Goal: Information Seeking & Learning: Find specific fact

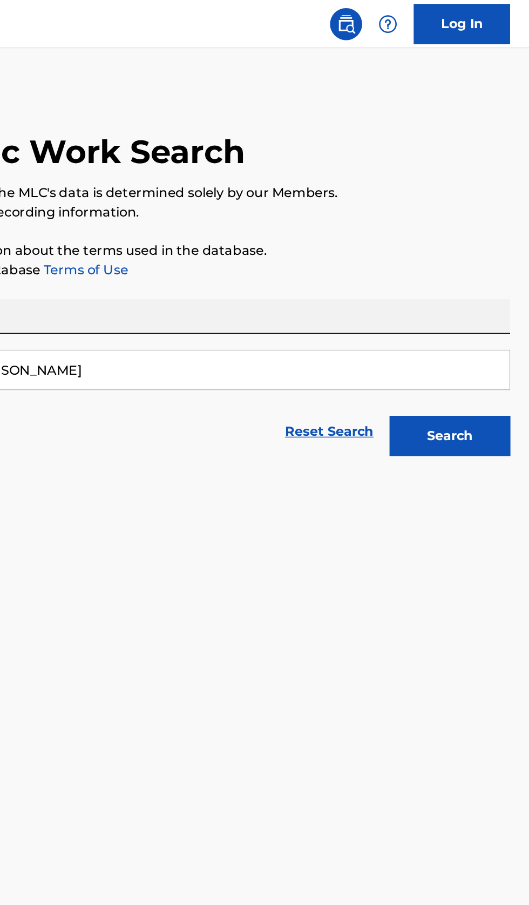
type input "Victor Vicente Perez Coyantes"
click at [498, 305] on button "Search" at bounding box center [475, 292] width 81 height 27
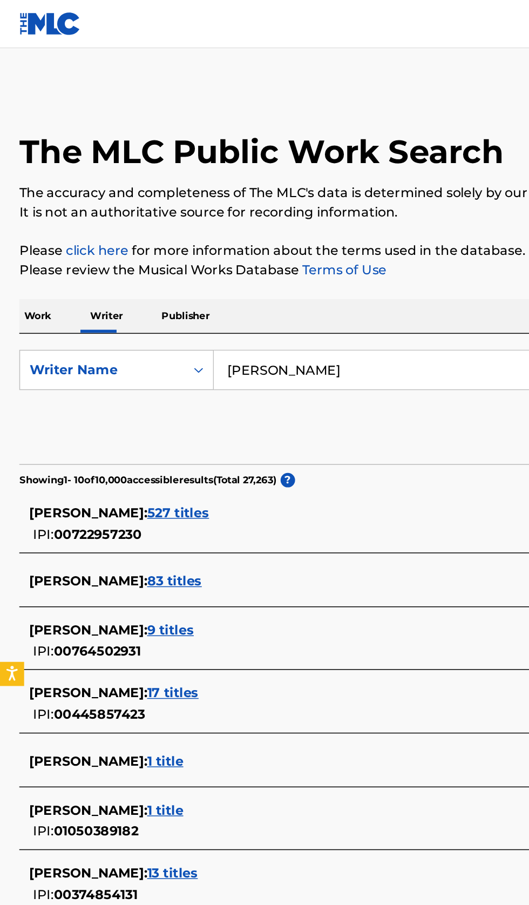
click at [285, 342] on div "VICTOR VICENTE PEREZ COYANTES : 527 titles" at bounding box center [250, 344] width 462 height 13
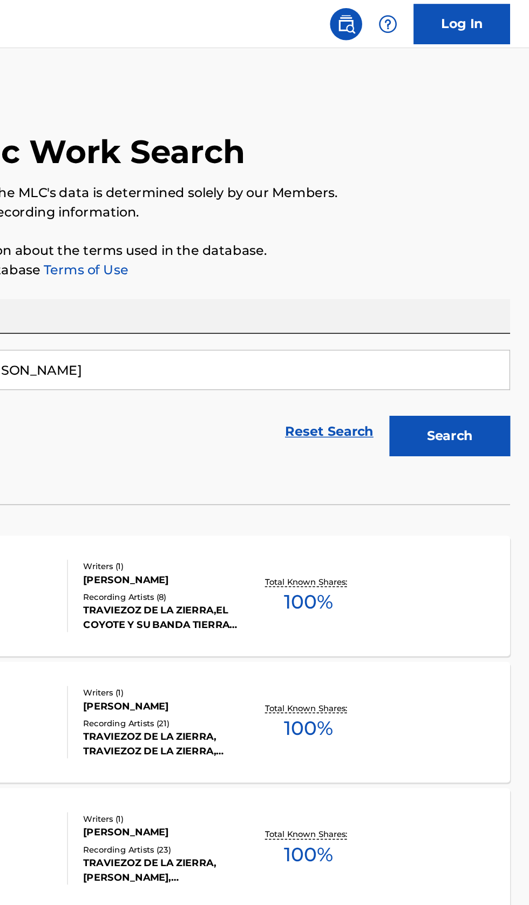
click at [455, 407] on div "ALGUIEN DIJO MLC Song Code : AX3BXR ISWC : T3277092492 Writers ( 1 ) VICTOR VIC…" at bounding box center [264, 399] width 503 height 81
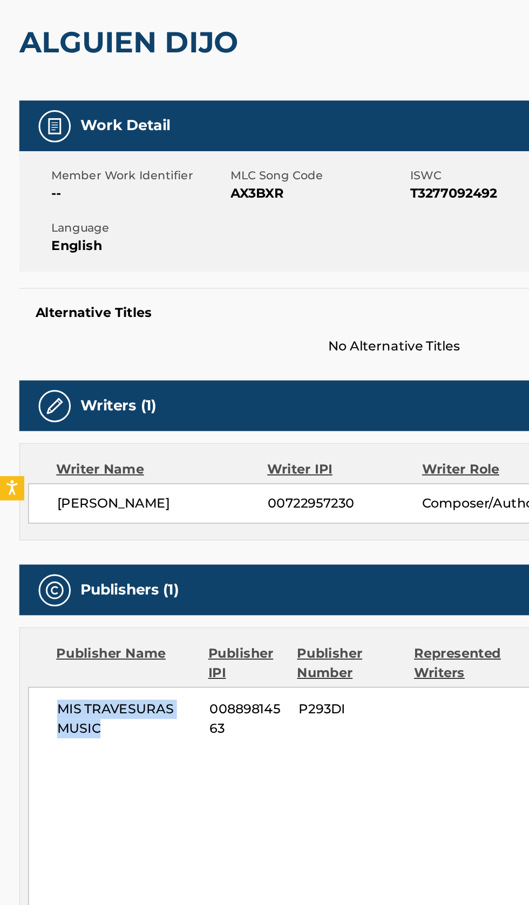
copy span "MIS TRAVESURAS MUSIC"
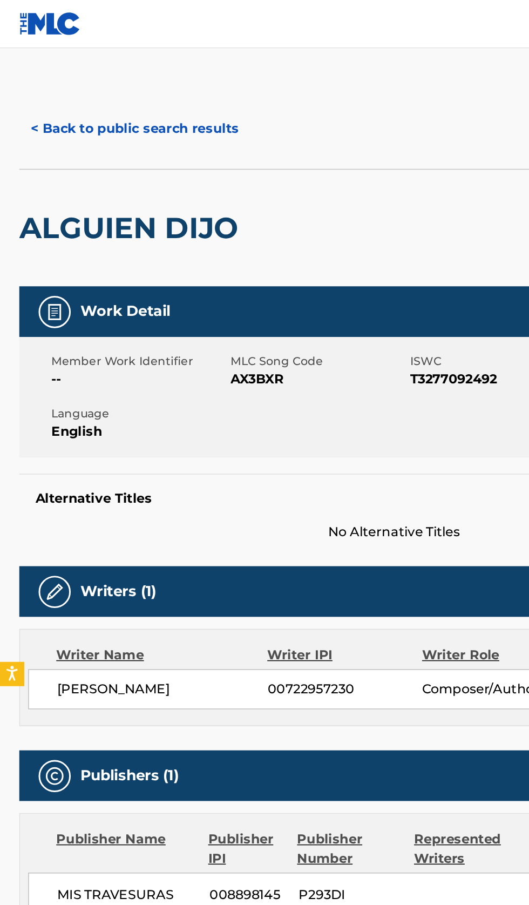
click at [110, 96] on button "< Back to public search results" at bounding box center [90, 86] width 155 height 27
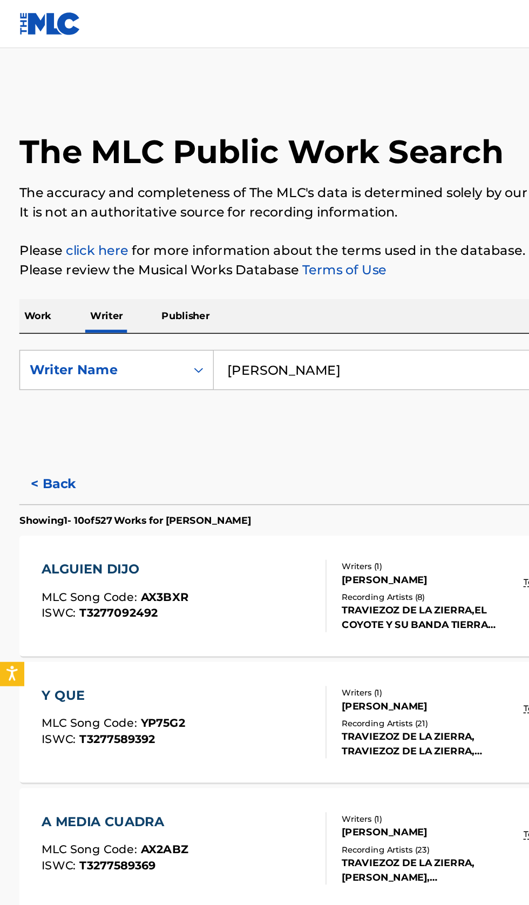
click at [41, 320] on button "< Back" at bounding box center [45, 324] width 65 height 27
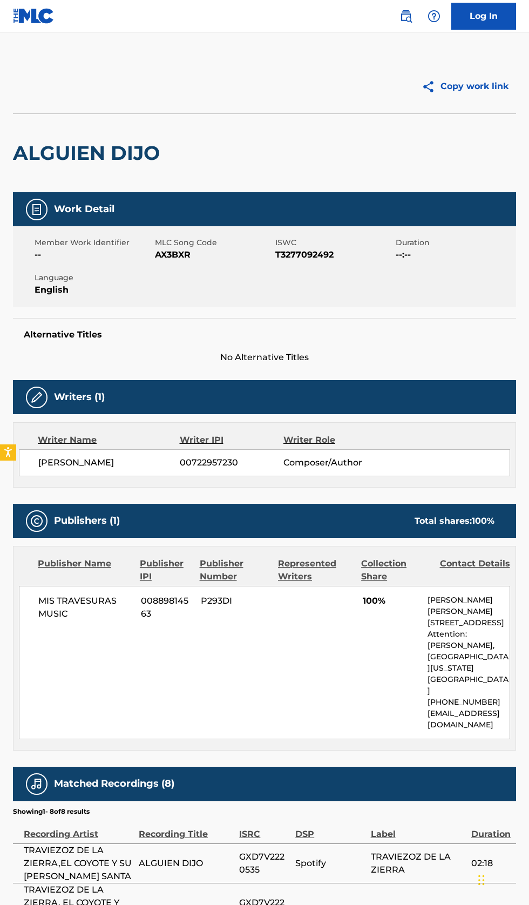
click at [406, 17] on img at bounding box center [405, 16] width 13 height 13
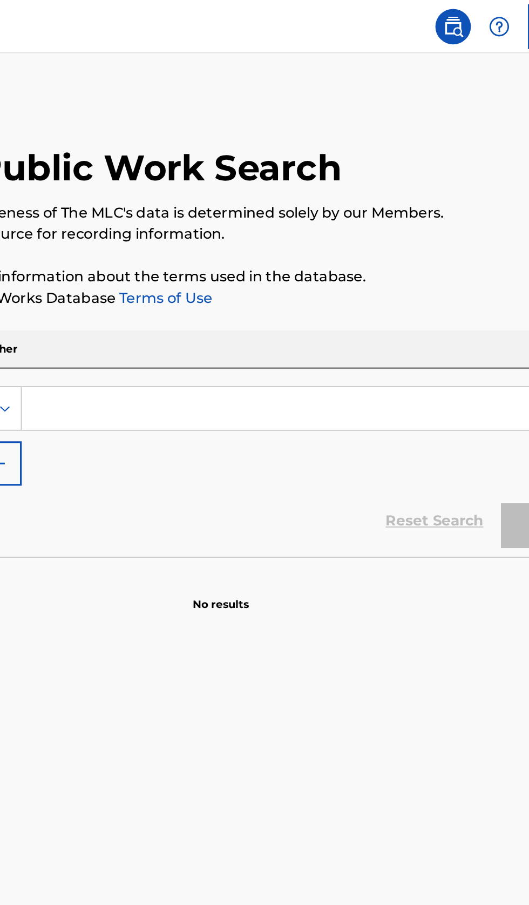
click at [227, 248] on input "Search Form" at bounding box center [330, 248] width 372 height 26
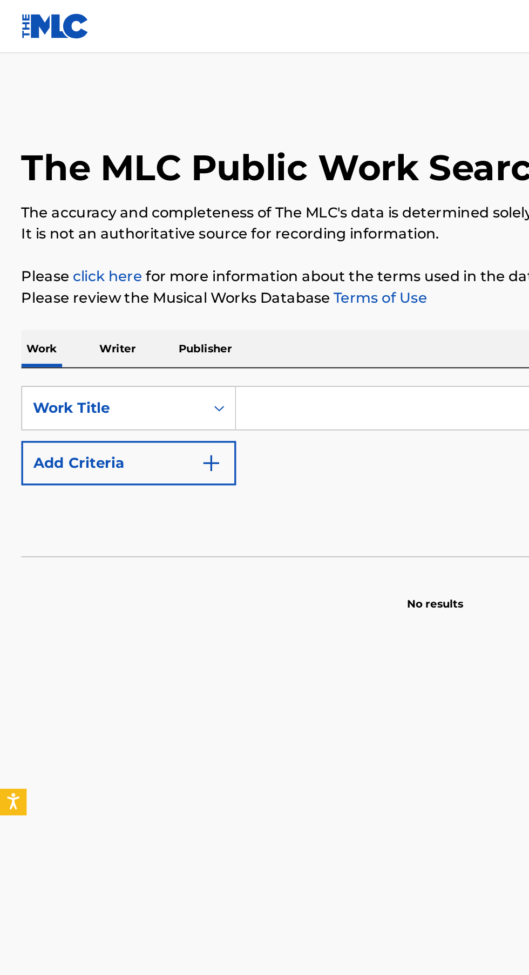
click at [79, 216] on p "Writer" at bounding box center [71, 212] width 29 height 23
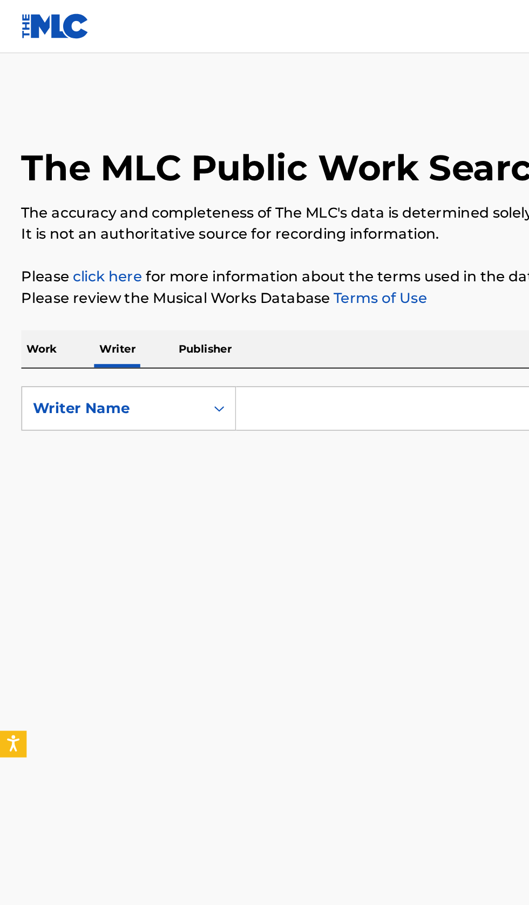
click at [215, 250] on input "Search Form" at bounding box center [330, 248] width 372 height 26
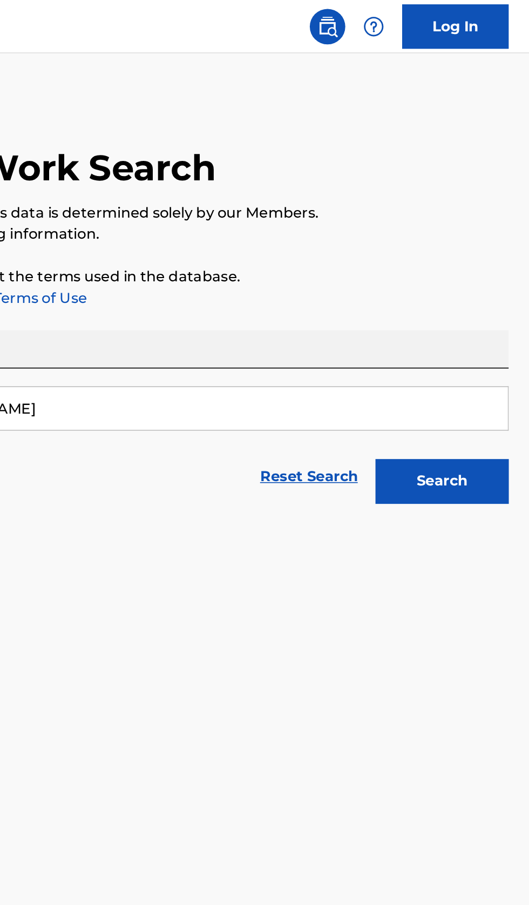
type input "Qiana Brock"
click at [498, 296] on button "Search" at bounding box center [475, 292] width 81 height 27
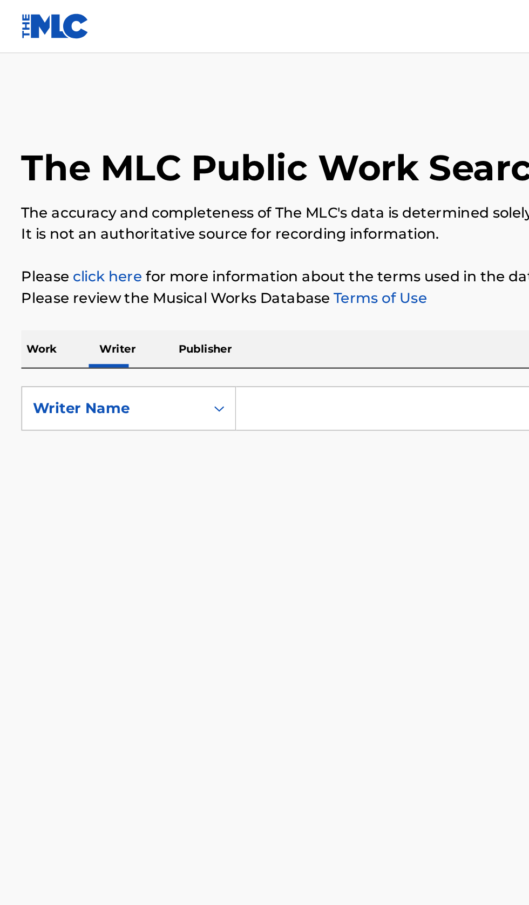
click at [222, 249] on input "Search Form" at bounding box center [330, 248] width 372 height 26
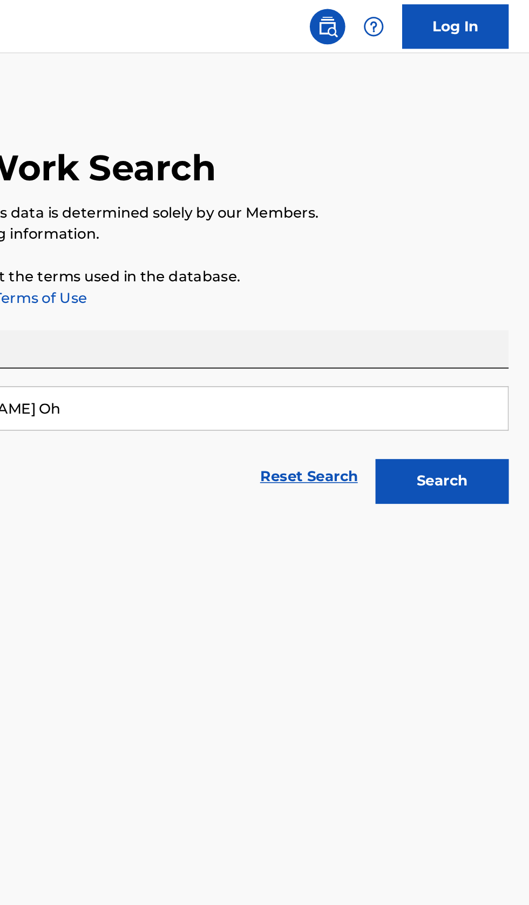
type input "[PERSON_NAME] Oh"
click at [494, 297] on button "Search" at bounding box center [475, 292] width 81 height 27
click at [494, 293] on button "Search" at bounding box center [475, 292] width 81 height 27
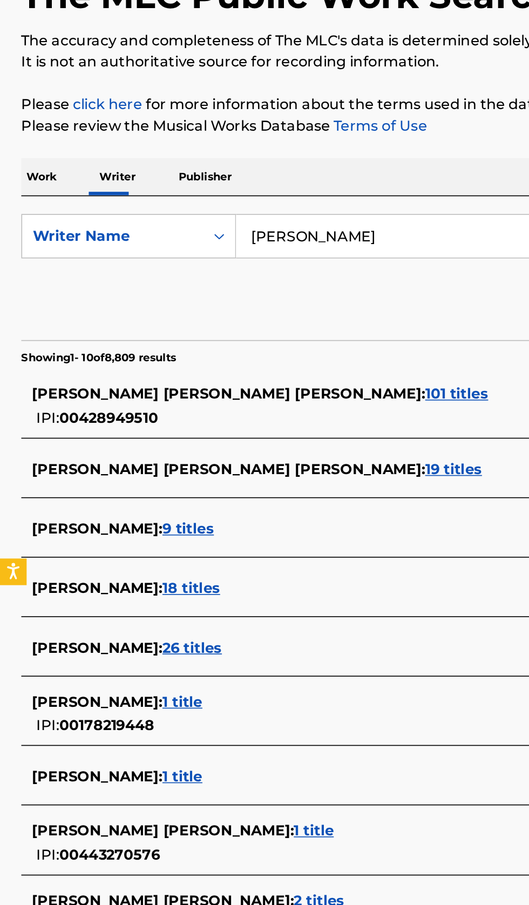
click at [182, 576] on div "CATHERINE FELIX : 1 title" at bounding box center [250, 576] width 462 height 13
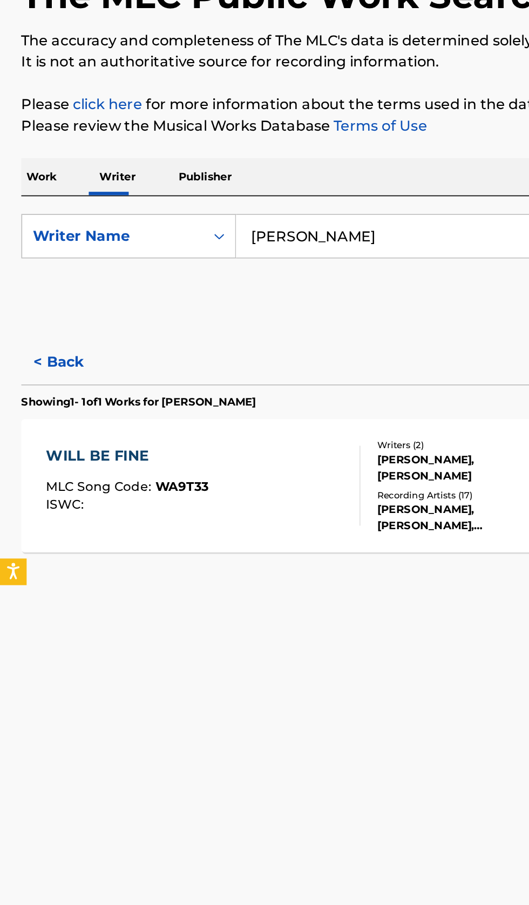
click at [43, 328] on button "< Back" at bounding box center [45, 324] width 65 height 27
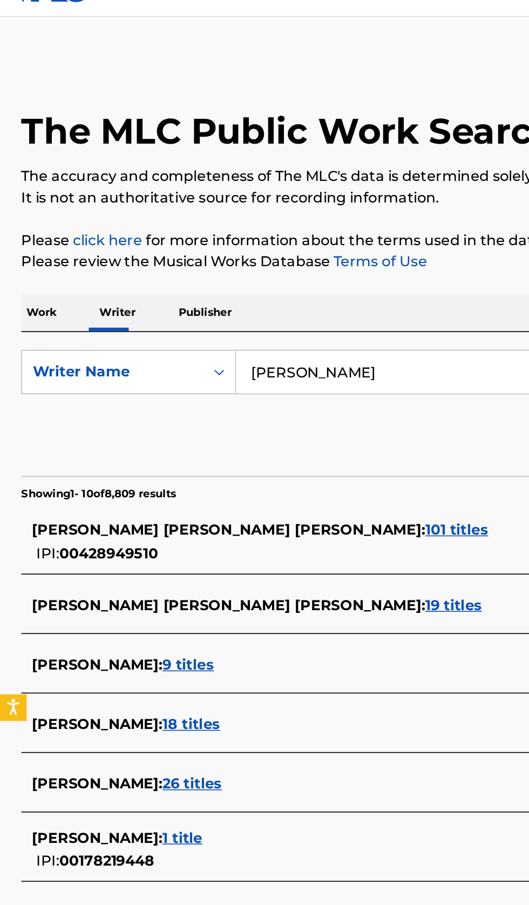
click at [277, 245] on input "Catherine Camille Felix" at bounding box center [330, 248] width 372 height 26
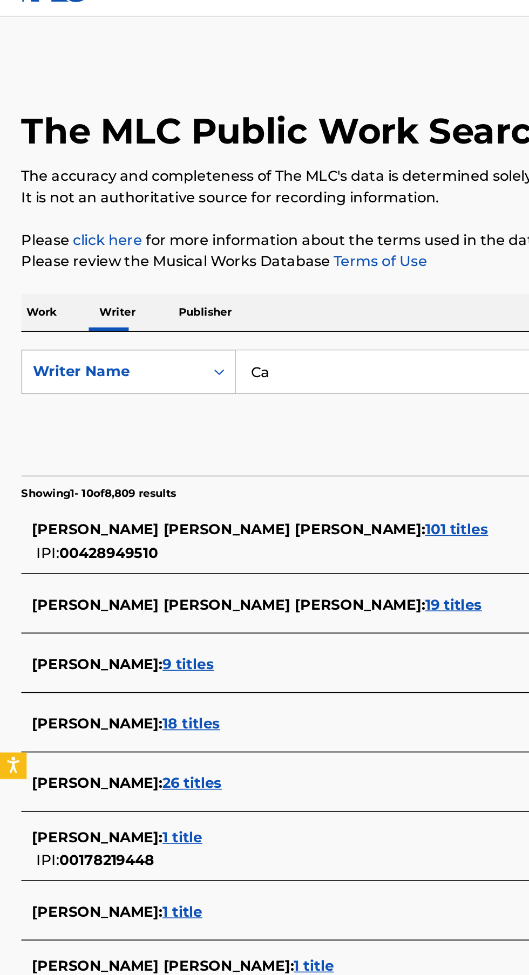
type input "C"
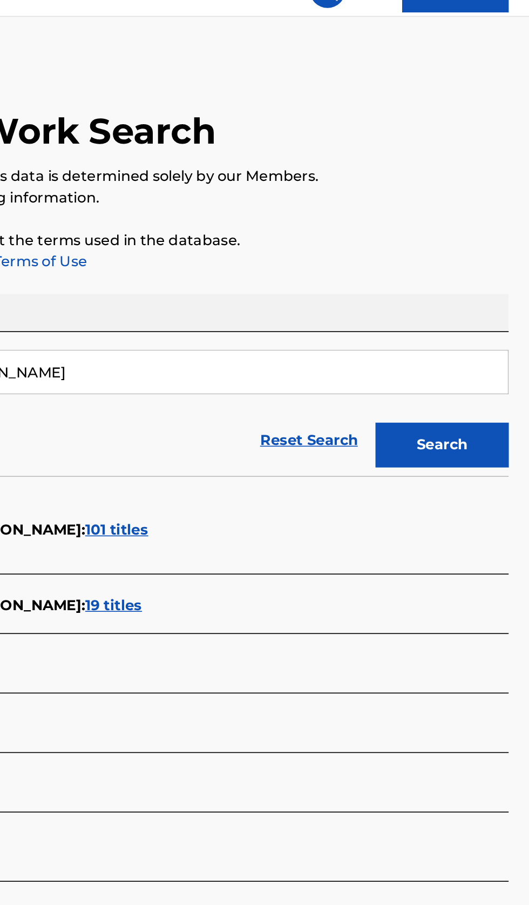
type input "The Shiny Snivy"
click at [485, 301] on button "Search" at bounding box center [475, 292] width 81 height 27
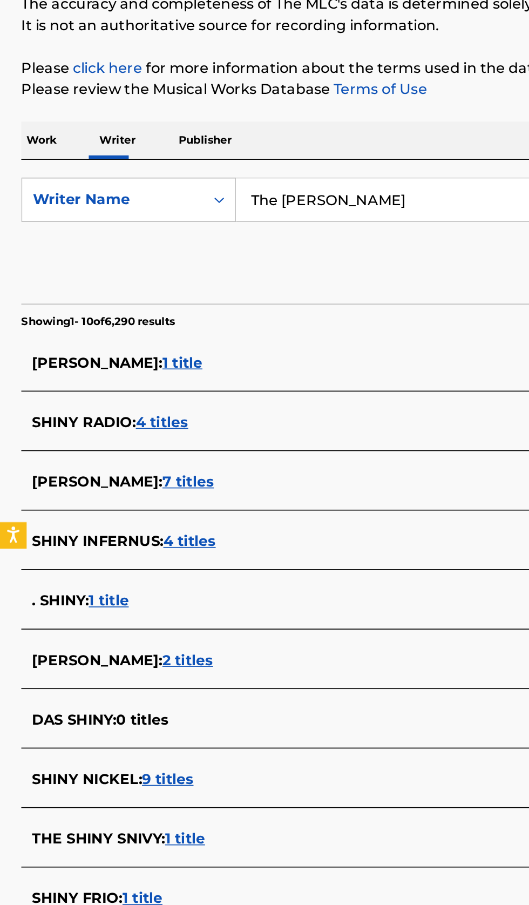
click at [193, 636] on div "THE SHINY SNIVY : 1 title" at bounding box center [250, 636] width 462 height 13
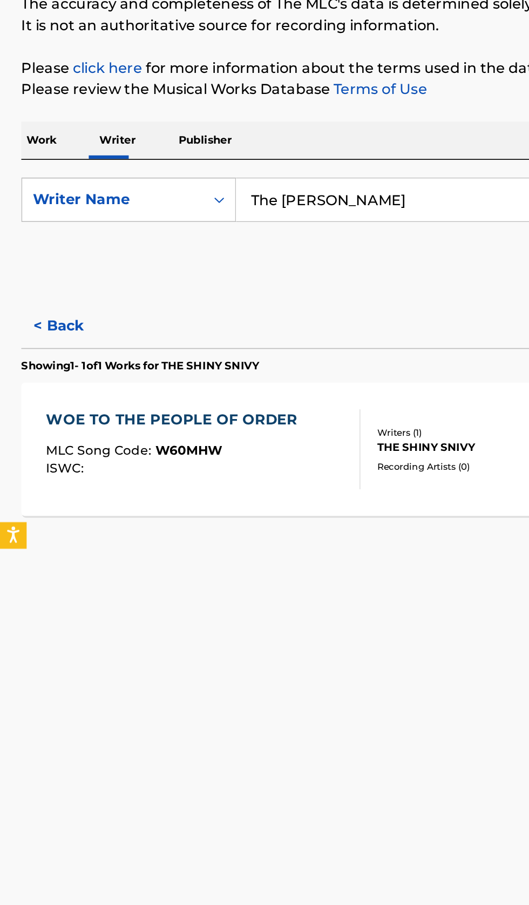
click at [49, 323] on button "< Back" at bounding box center [45, 324] width 65 height 27
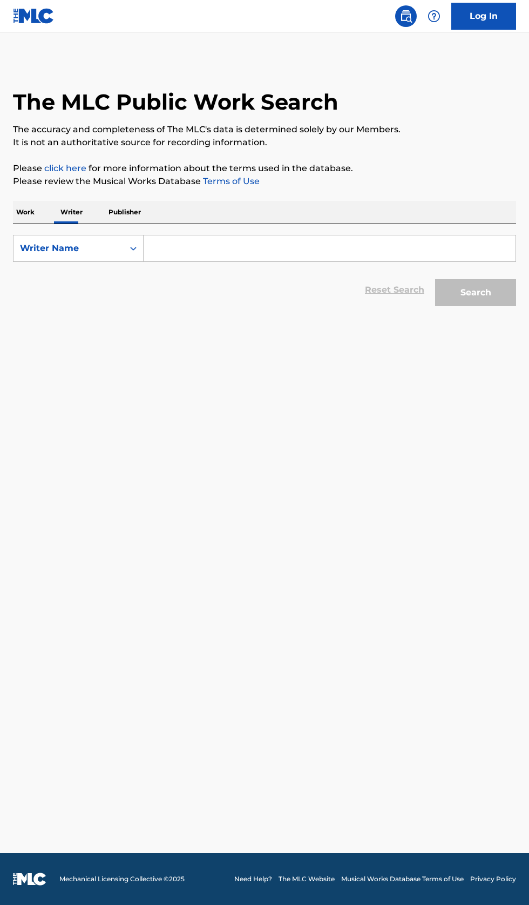
click at [223, 243] on input "Search Form" at bounding box center [330, 248] width 372 height 26
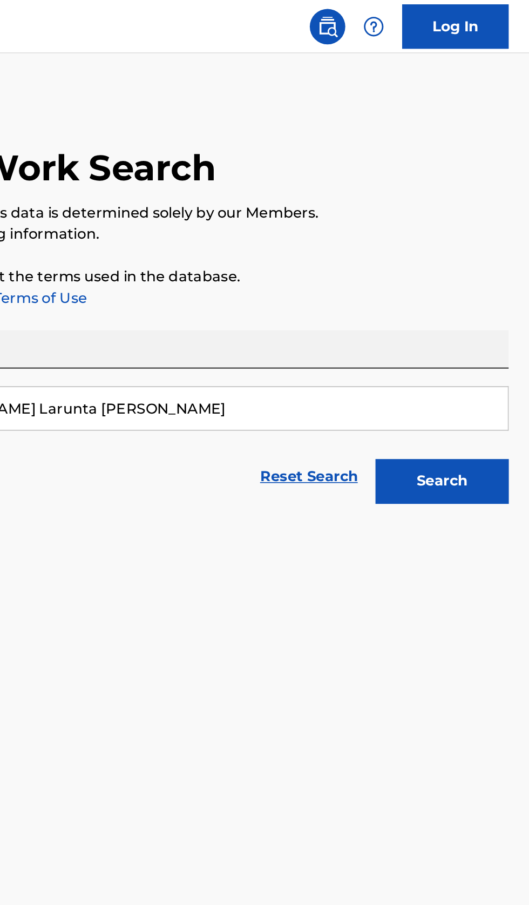
type input "[PERSON_NAME] Larunta [PERSON_NAME]"
click at [486, 298] on button "Search" at bounding box center [475, 292] width 81 height 27
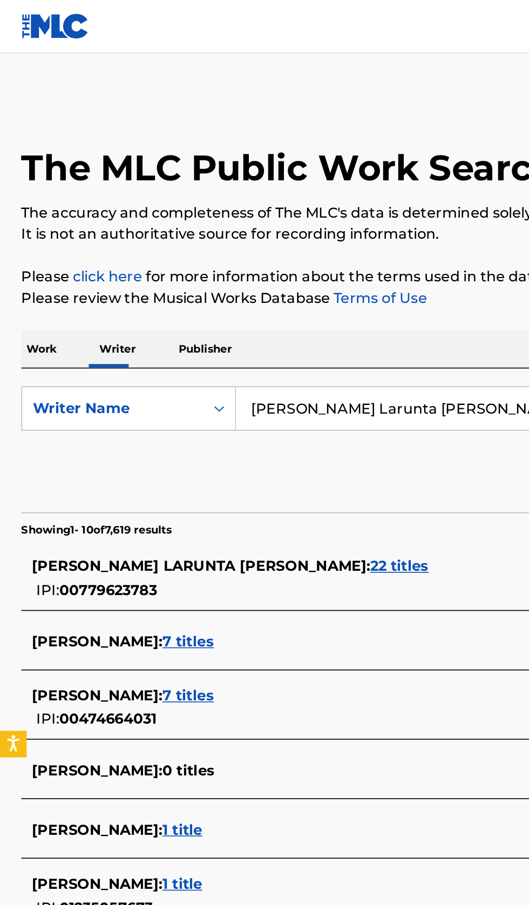
click at [218, 344] on div "DEON LARUNTA DAVIS : 22 titles" at bounding box center [250, 344] width 462 height 13
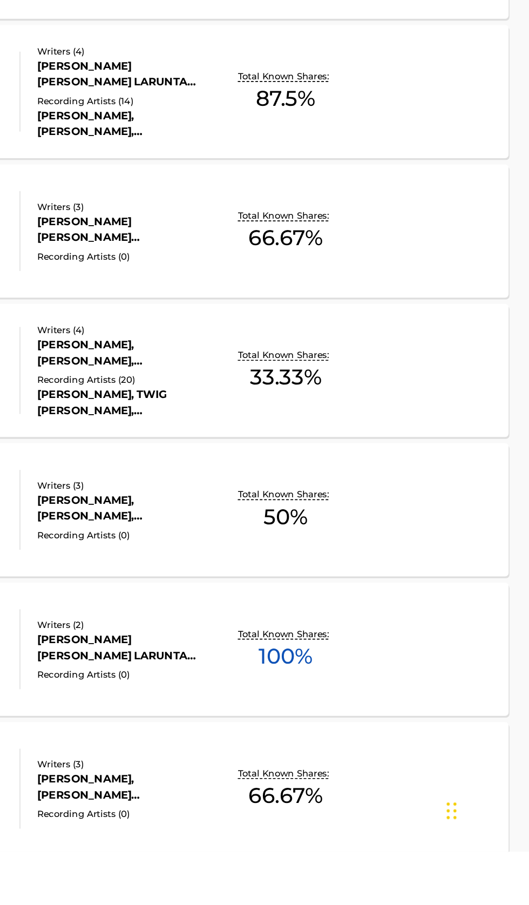
scroll to position [127, 0]
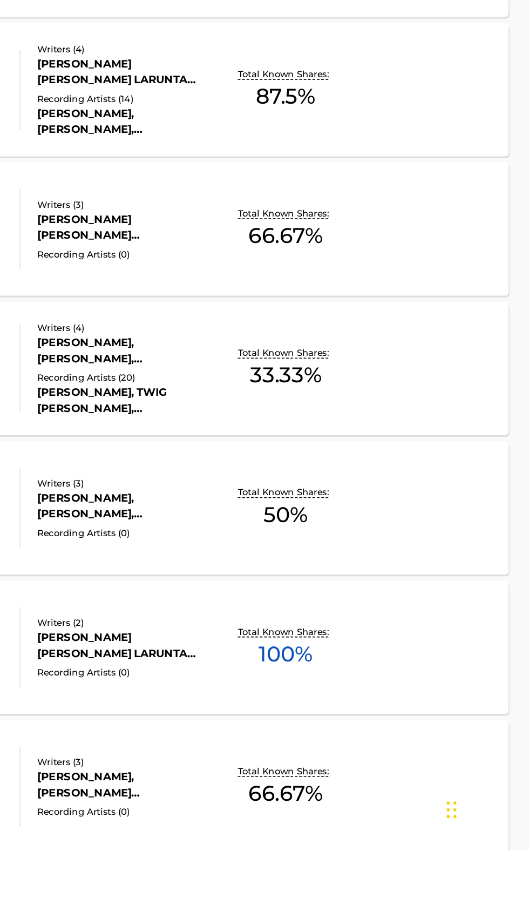
click at [465, 757] on div "TURNUPONANIGGA MLC Song Code : TVEF31 ISWC : Writers ( 2 ) ANTHONY LAMONT DANTZ…" at bounding box center [264, 780] width 503 height 81
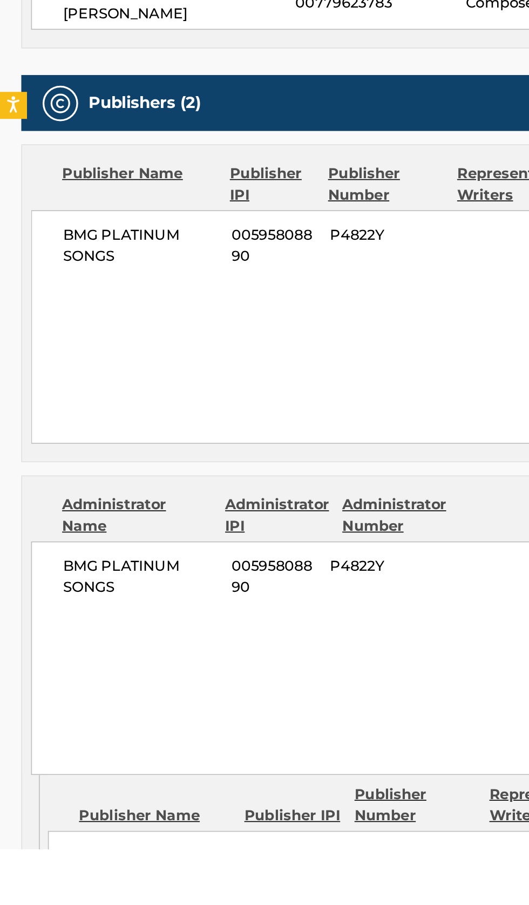
scroll to position [125, 0]
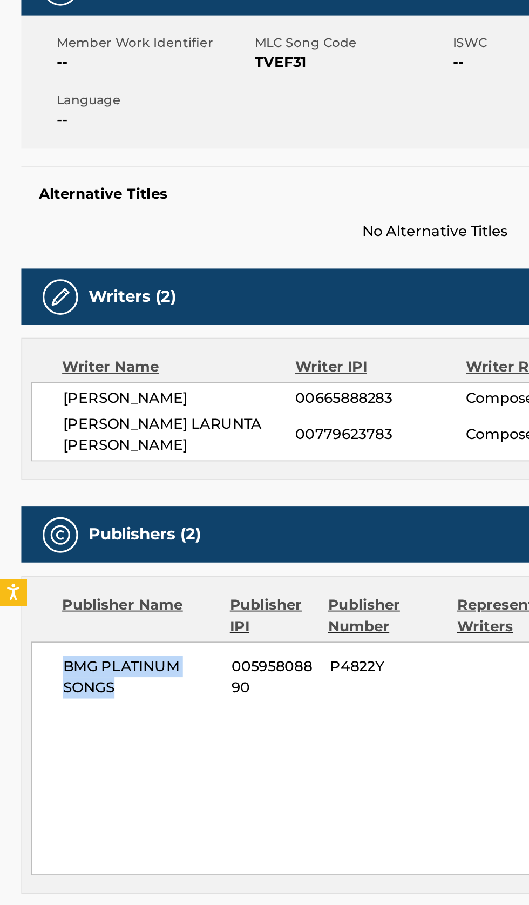
copy span "BMG PLATINUM SONGS"
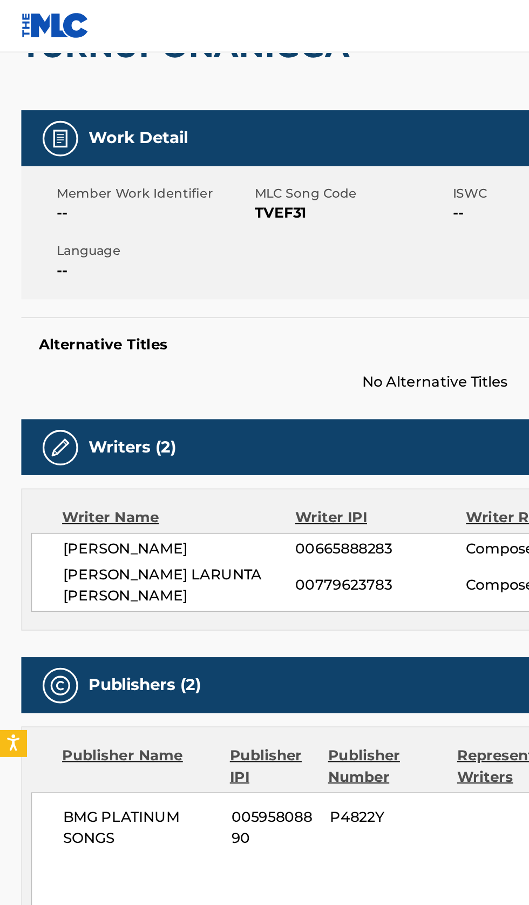
scroll to position [0, 0]
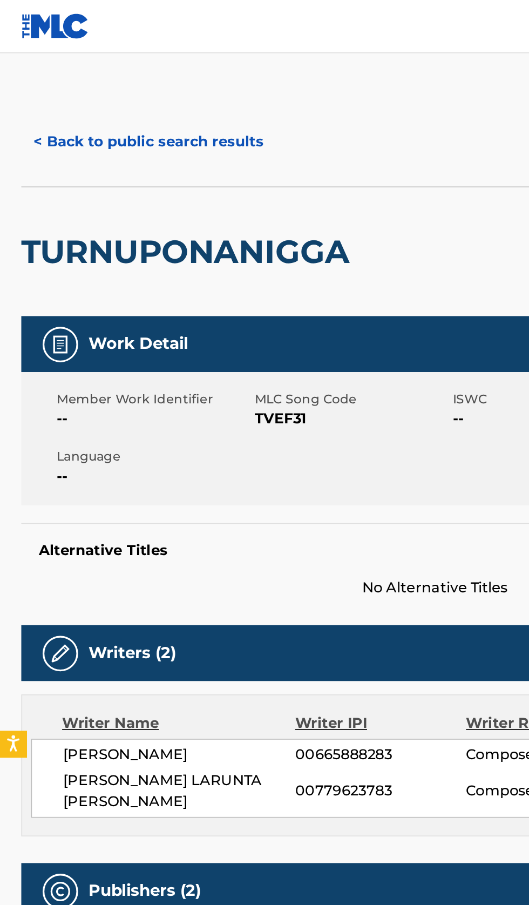
click at [110, 84] on button "< Back to public search results" at bounding box center [90, 86] width 155 height 27
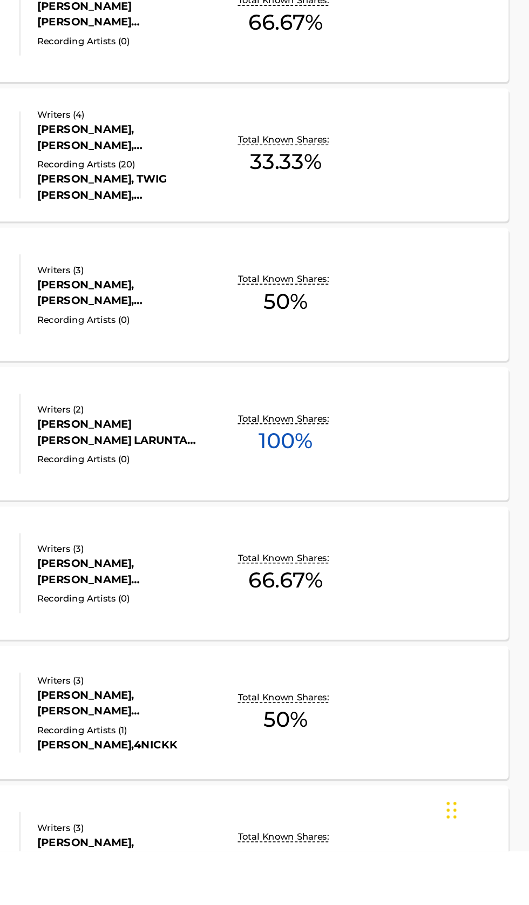
scroll to position [258, 0]
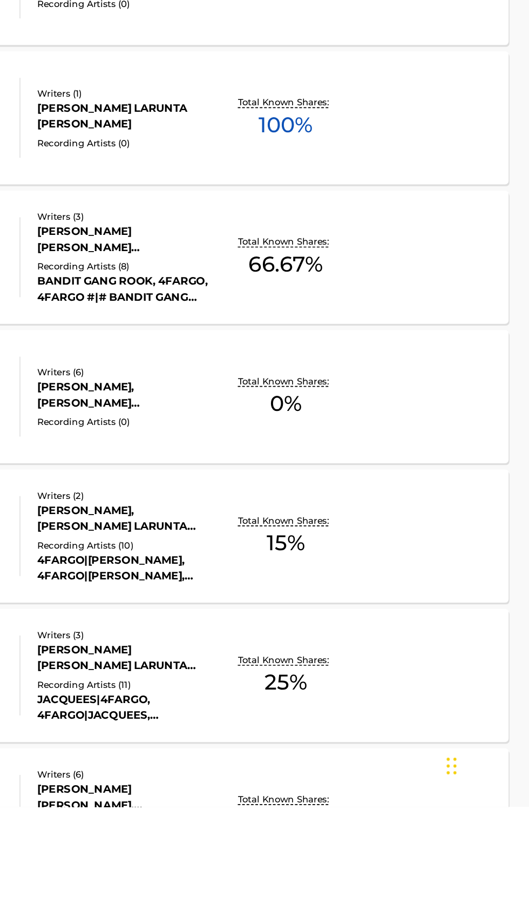
scroll to position [1324, 0]
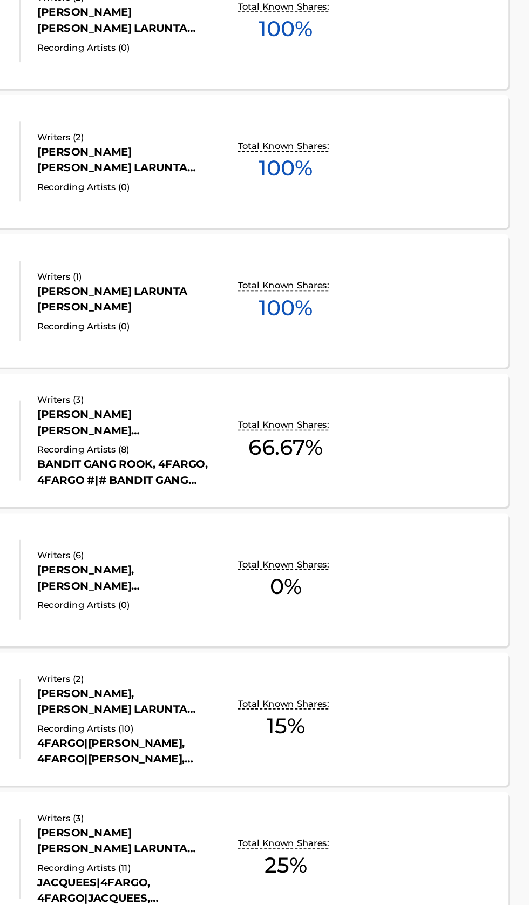
click at [467, 459] on div "SLIDE MLC Song Code : SVFCEF ISWC : Writers ( 1 ) DEON LARUNTA DAVIS Recording …" at bounding box center [264, 431] width 503 height 81
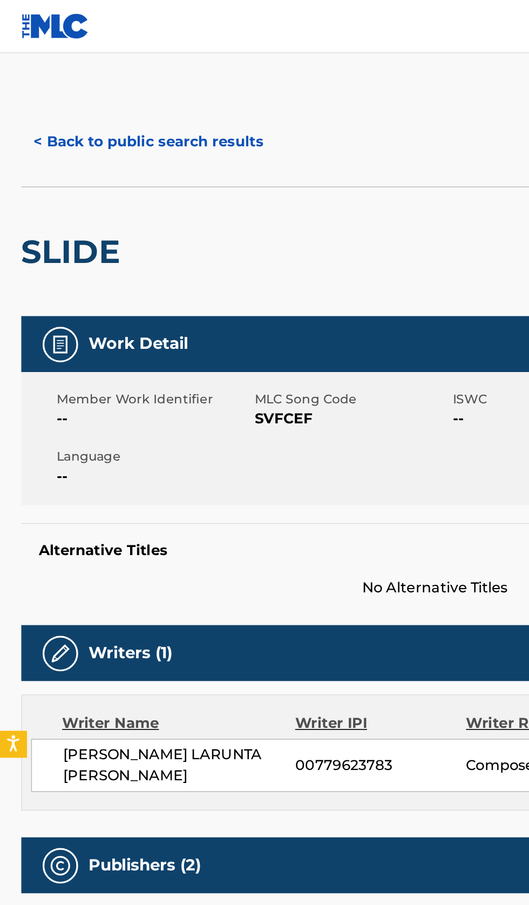
click at [125, 80] on button "< Back to public search results" at bounding box center [90, 86] width 155 height 27
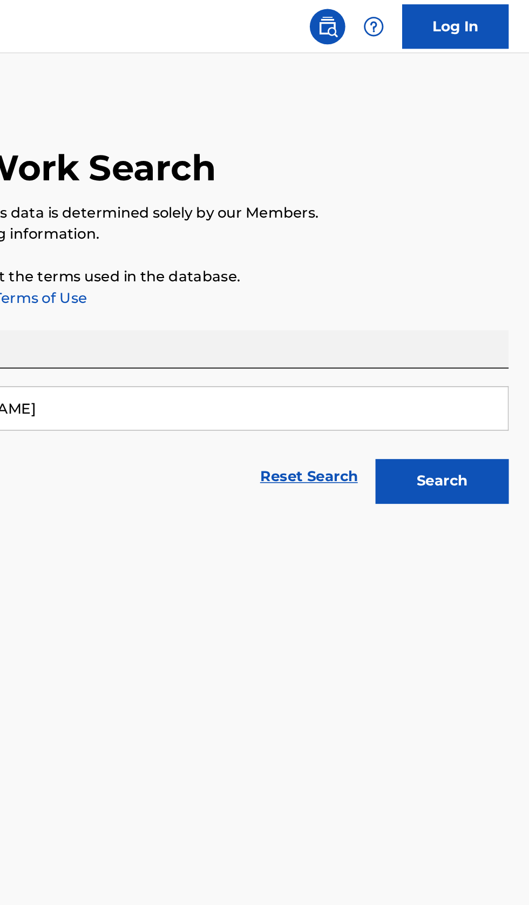
type input "[PERSON_NAME]"
click at [493, 298] on button "Search" at bounding box center [475, 292] width 81 height 27
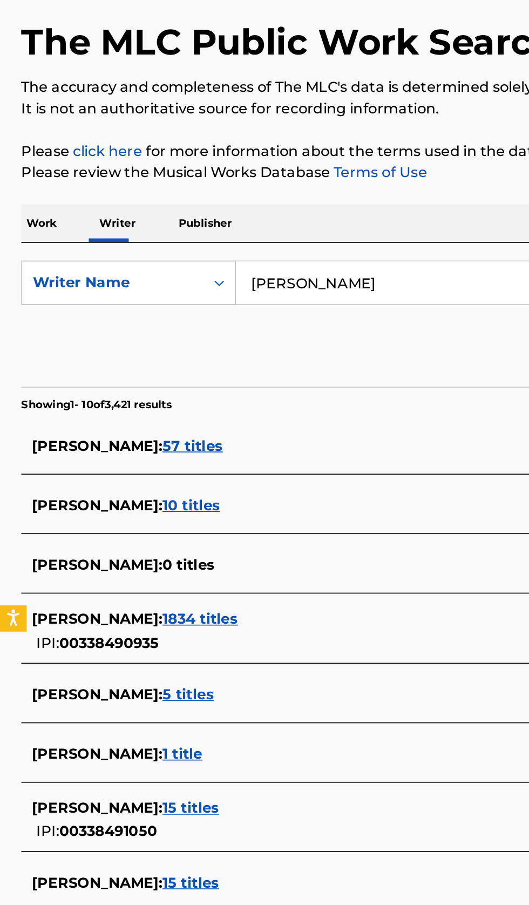
click at [169, 453] on div "[PERSON_NAME] : 1834 titles" at bounding box center [250, 452] width 462 height 13
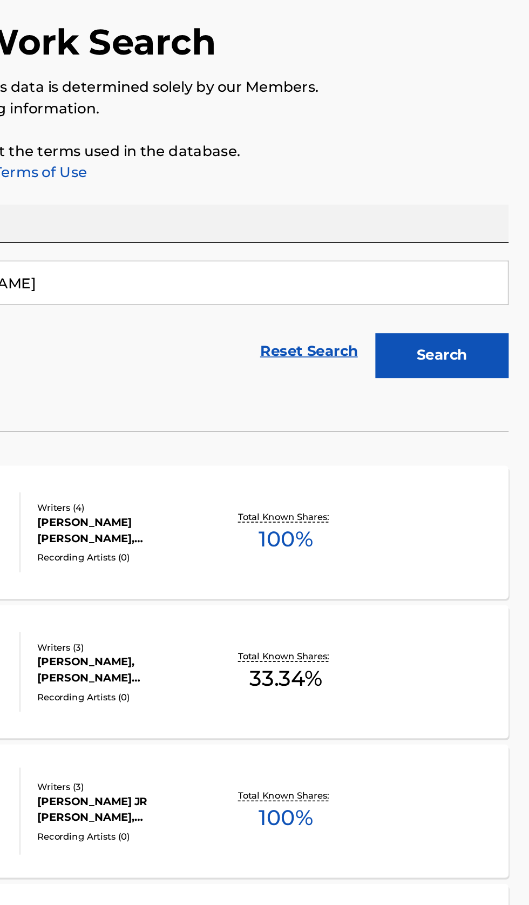
click at [459, 412] on div "HOW GONE MLC Song Code : HP7WNC ISWC : T3277021048 Writers ( 4 ) [PERSON_NAME] …" at bounding box center [264, 399] width 503 height 81
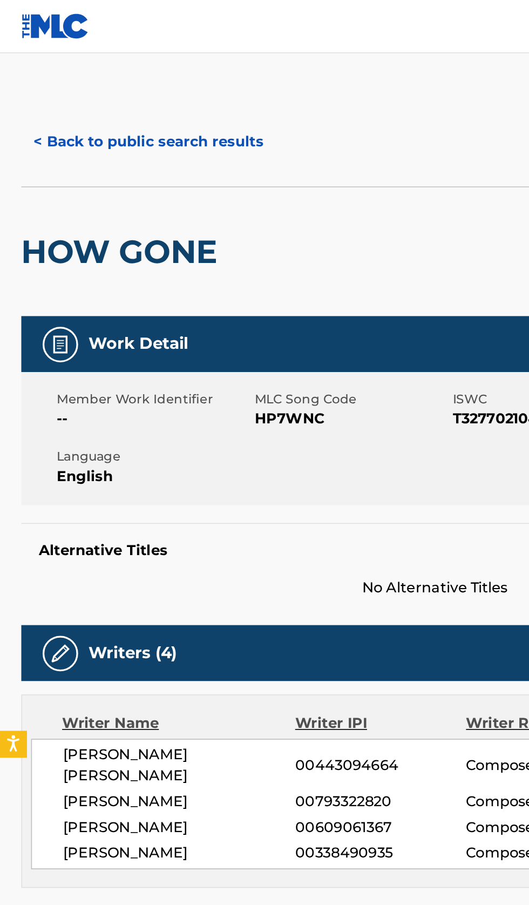
click at [119, 81] on button "< Back to public search results" at bounding box center [90, 86] width 155 height 27
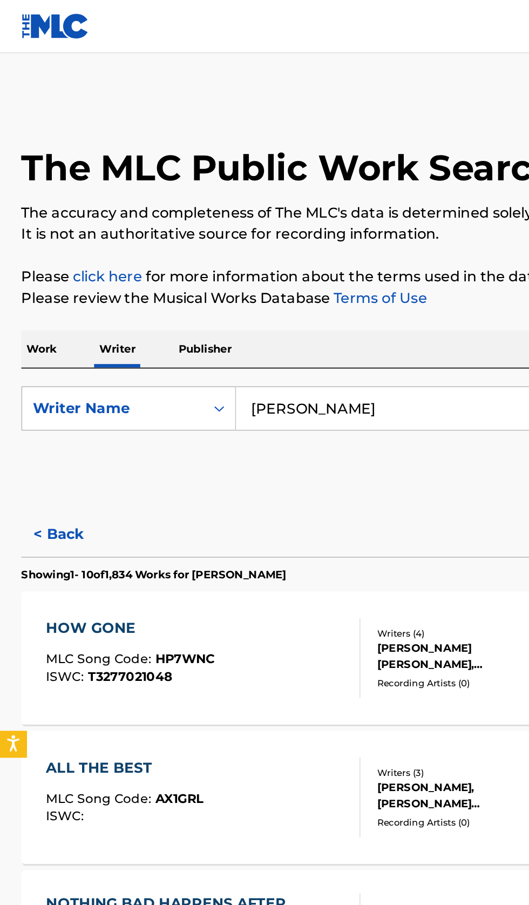
click at [258, 248] on input "Josh Kear" at bounding box center [330, 248] width 372 height 26
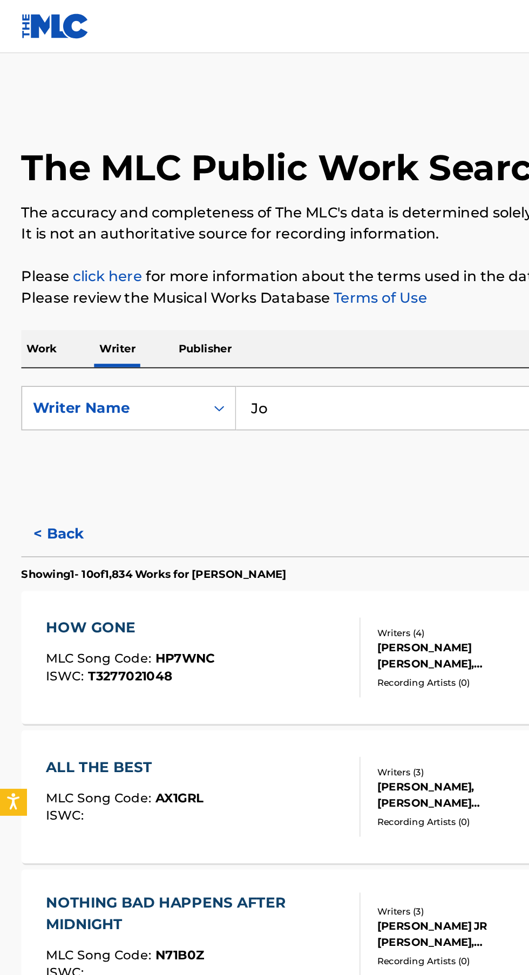
type input "J"
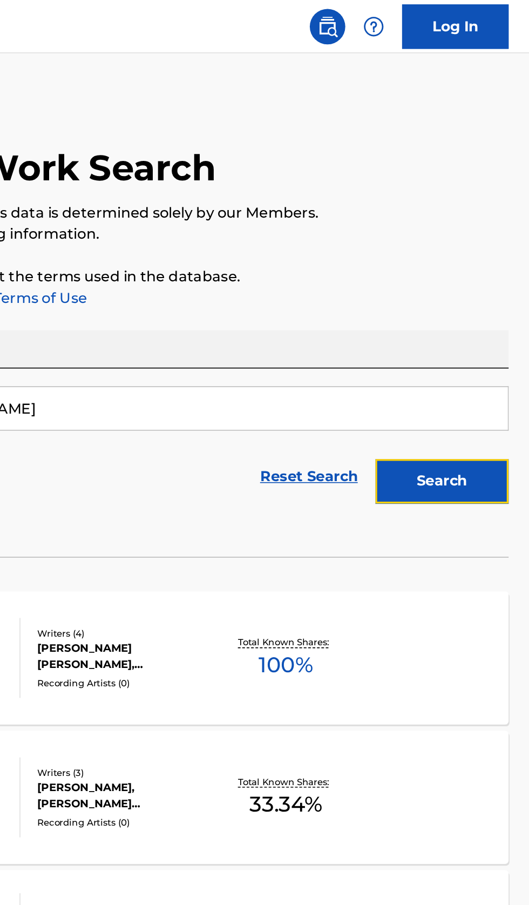
click at [488, 302] on button "Search" at bounding box center [475, 292] width 81 height 27
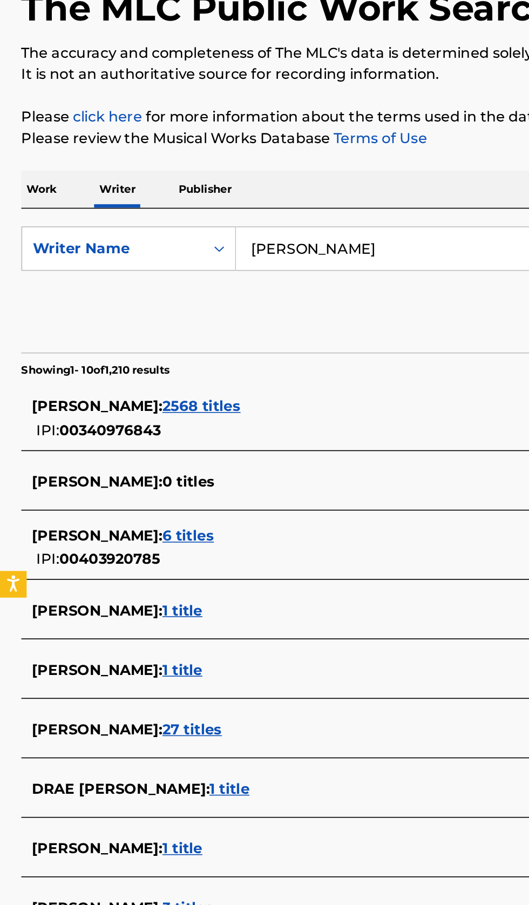
click at [179, 687] on div "HILLARY LINDSEY : 3 titles" at bounding box center [250, 685] width 462 height 13
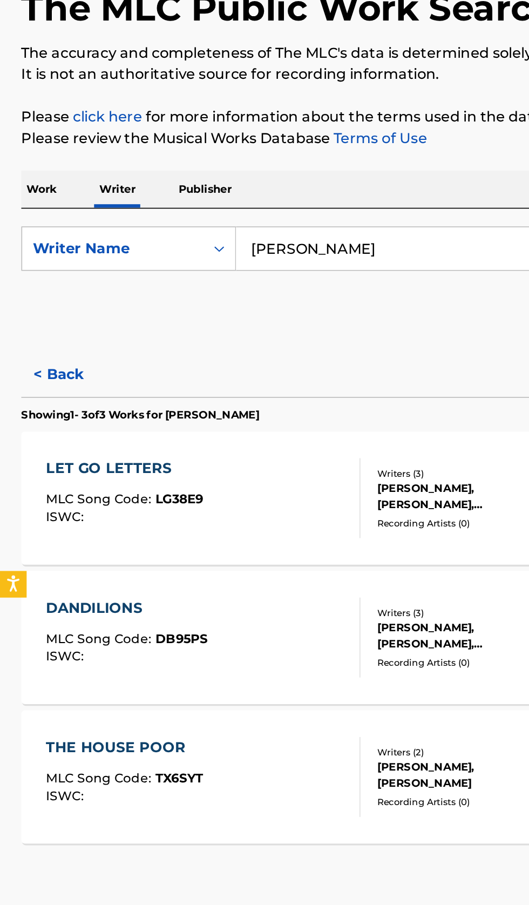
click at [51, 327] on button "< Back" at bounding box center [45, 324] width 65 height 27
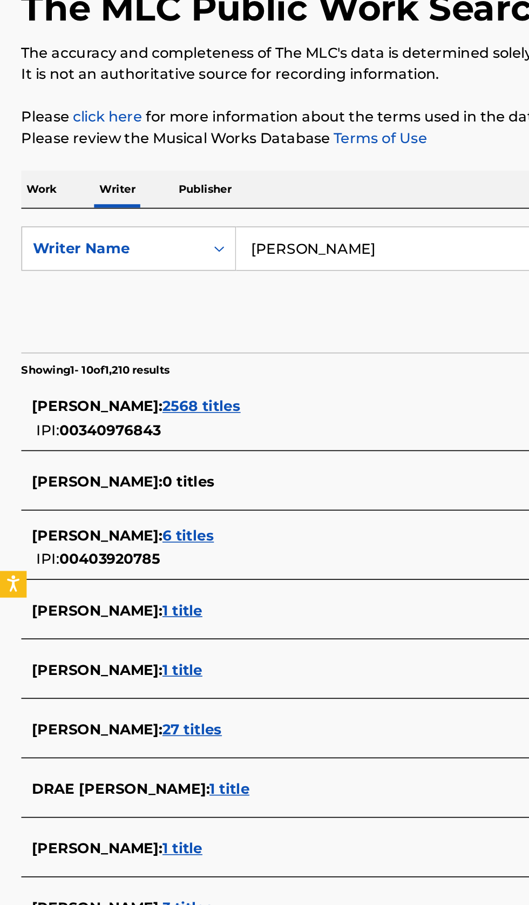
click at [272, 243] on input "Hillary Lindsey" at bounding box center [330, 248] width 372 height 26
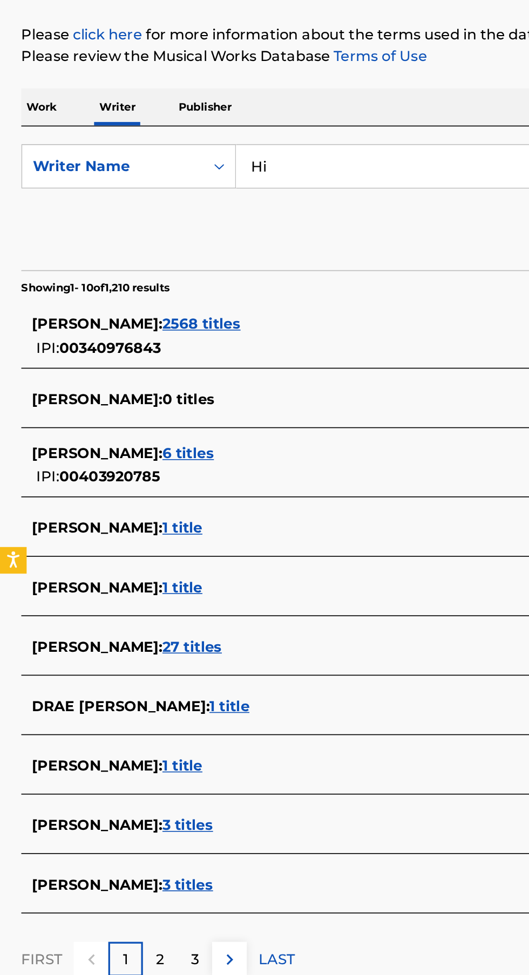
type input "H"
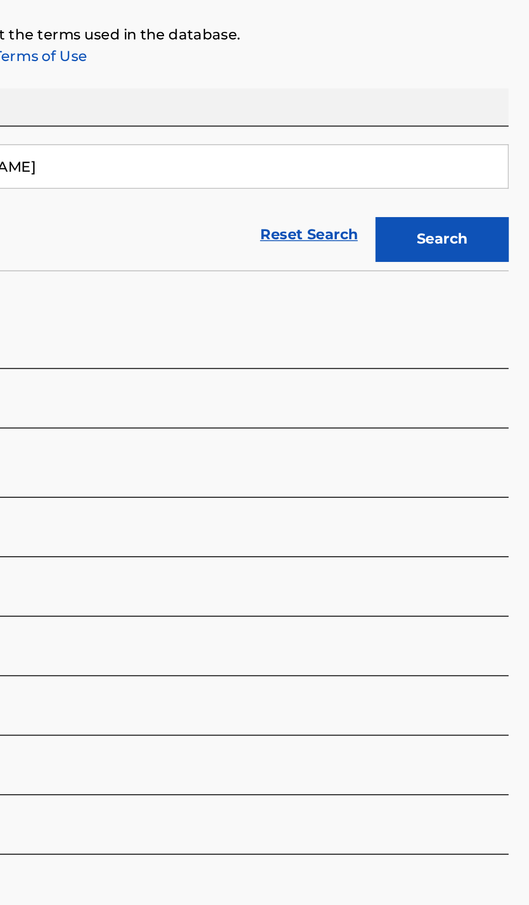
type input "Carrie Underwood"
click at [486, 293] on button "Search" at bounding box center [475, 292] width 81 height 27
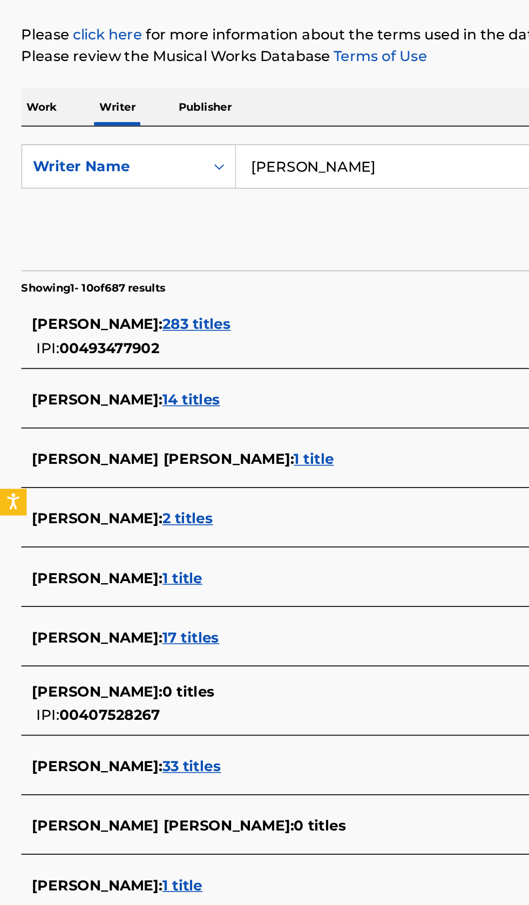
click at [209, 349] on div "CARRIE UNDERWOOD : 283 titles" at bounding box center [250, 344] width 462 height 13
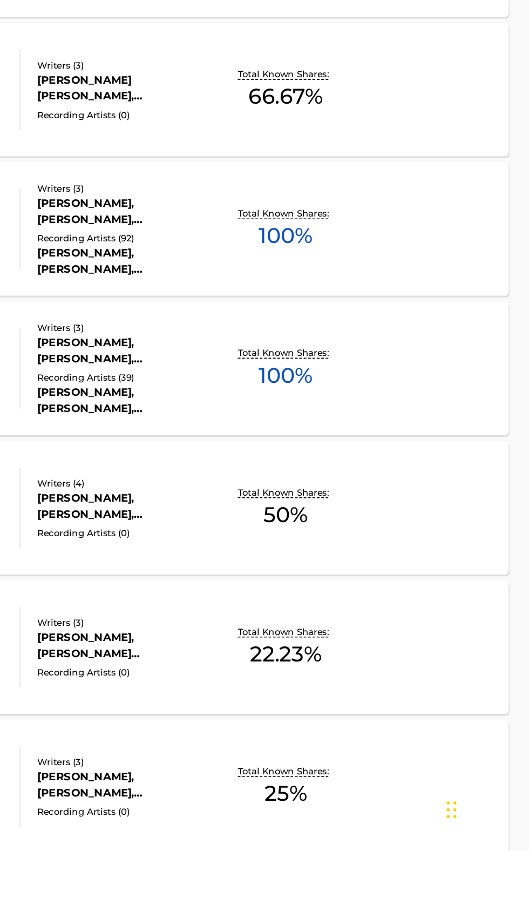
click at [458, 547] on div "OUT OF THAT TRUCK MLC Song Code : OD3ILA ISWC : T3161030093 Writers ( 3 ) DAVID…" at bounding box center [264, 526] width 503 height 81
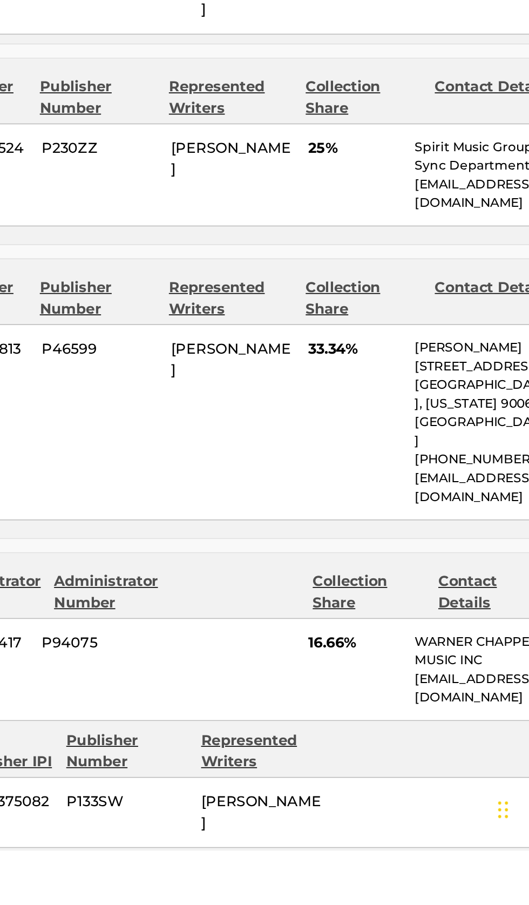
scroll to position [702, 0]
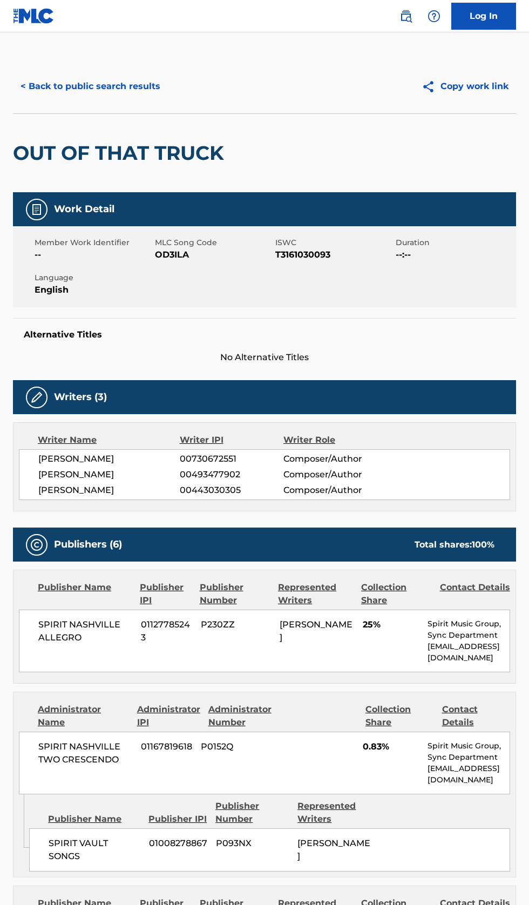
click at [115, 89] on button "< Back to public search results" at bounding box center [90, 86] width 155 height 27
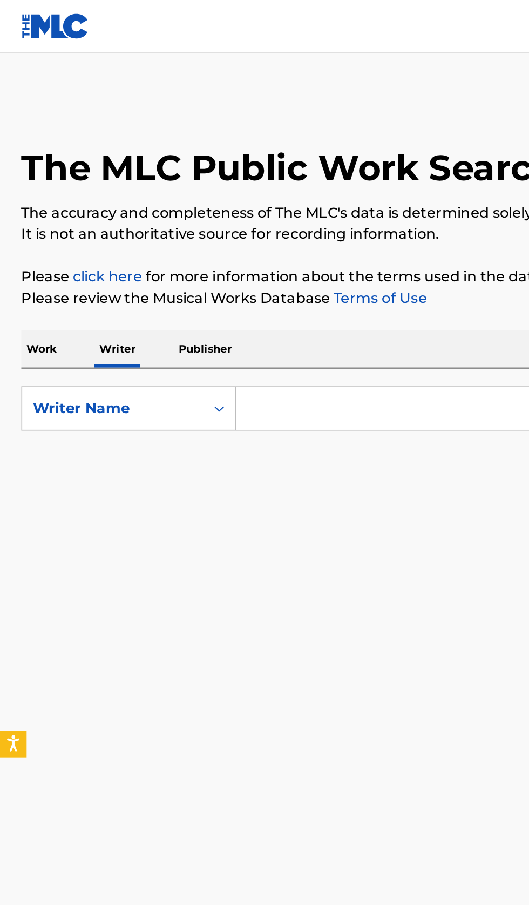
click at [234, 251] on input "Search Form" at bounding box center [330, 248] width 372 height 26
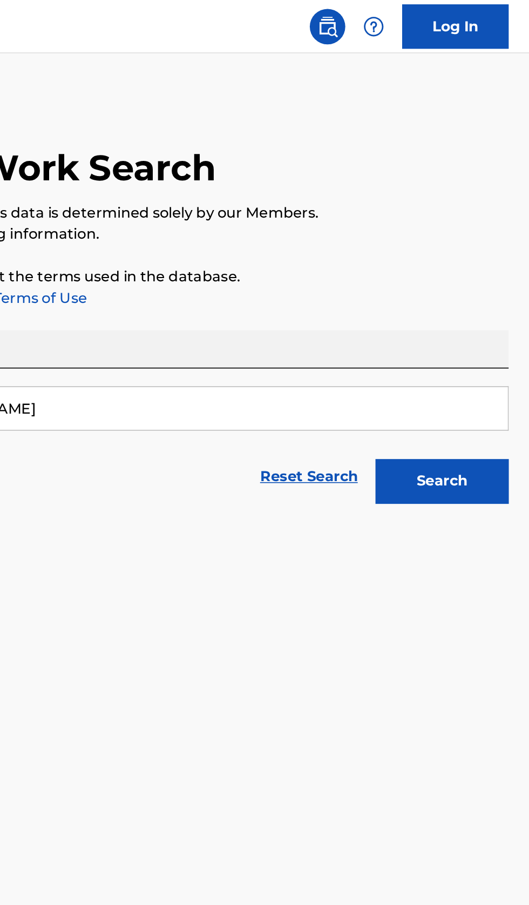
type input "[PERSON_NAME]"
click at [491, 291] on button "Search" at bounding box center [475, 292] width 81 height 27
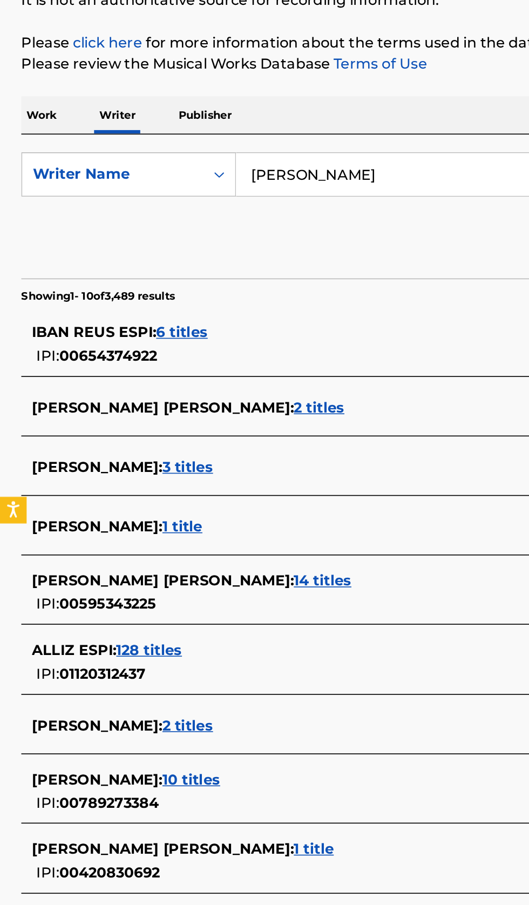
click at [196, 622] on div "VINCENTE ESPI : 10 titles" at bounding box center [250, 616] width 462 height 13
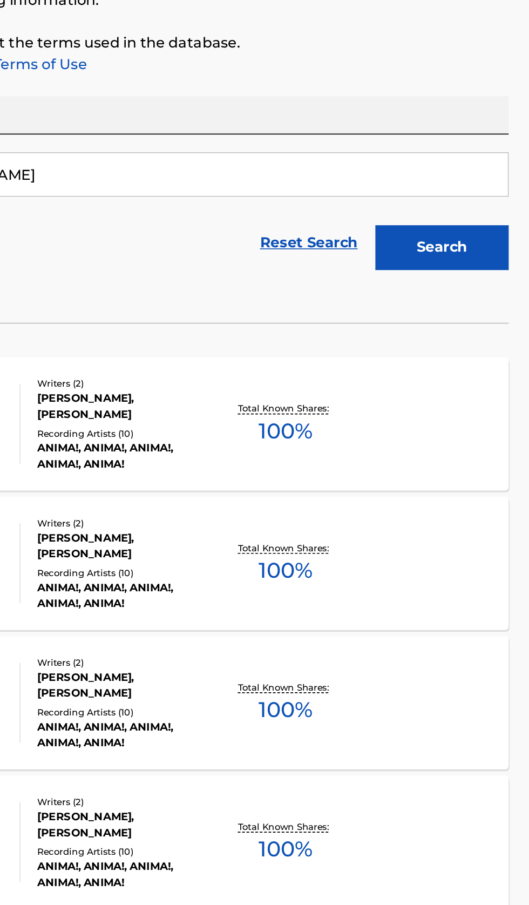
click at [443, 414] on div "MELTING COLOURS MLC Song Code : MH4ESY ISWC : T3140669616 Writers ( 2 ) VINCENT…" at bounding box center [264, 399] width 503 height 81
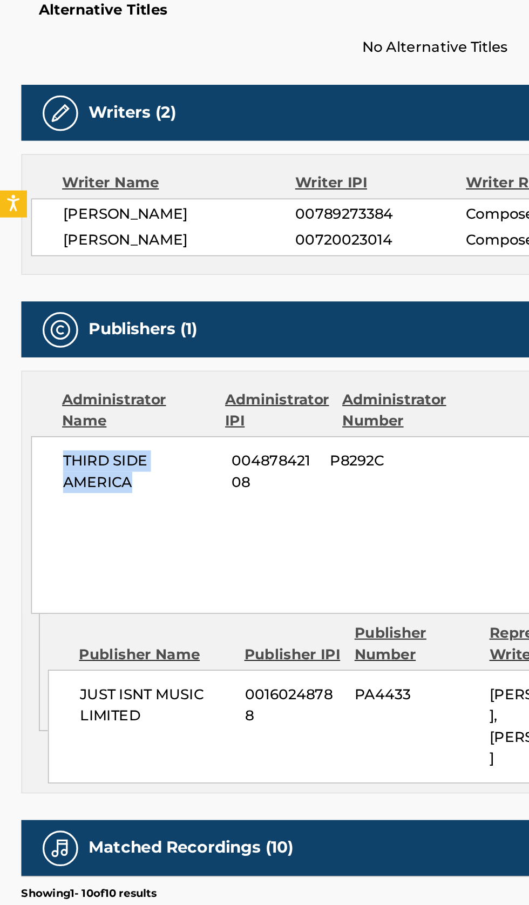
copy span "THIRD SIDE AMERICA"
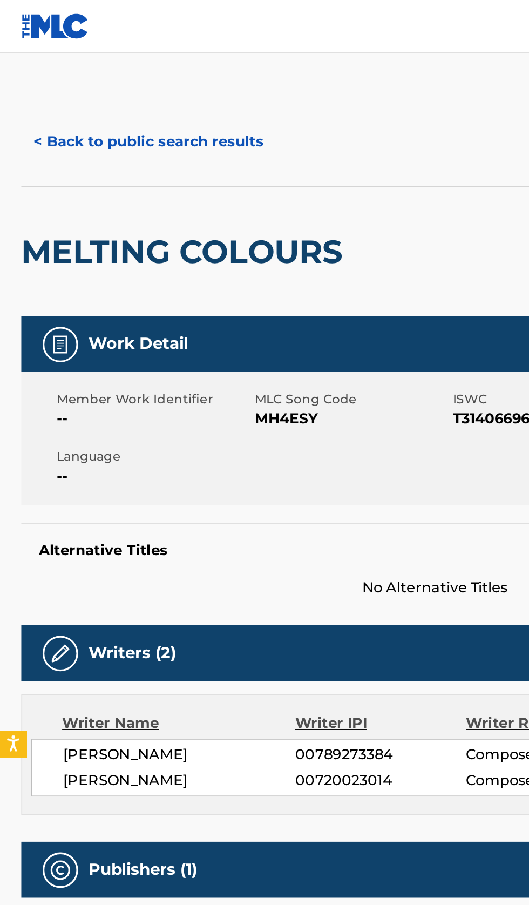
click at [94, 91] on button "< Back to public search results" at bounding box center [90, 86] width 155 height 27
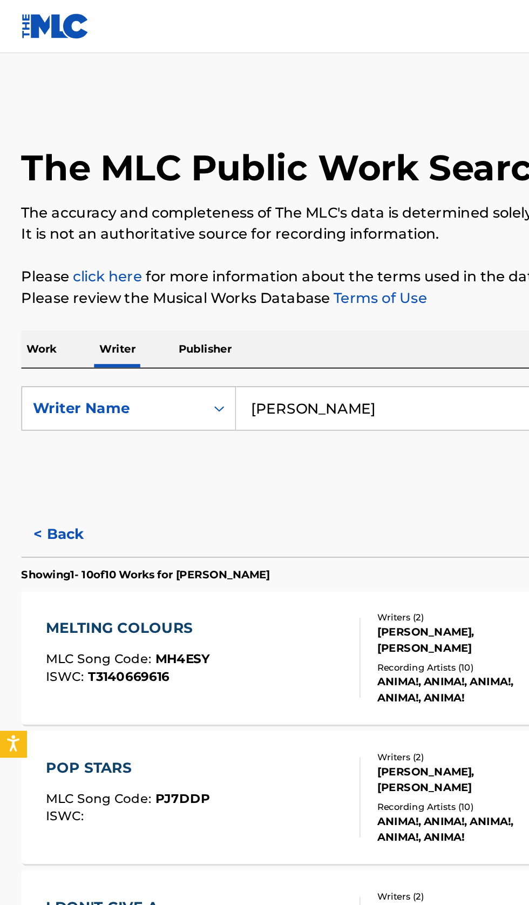
click at [250, 250] on input "ESPI VICENTE" at bounding box center [330, 248] width 372 height 26
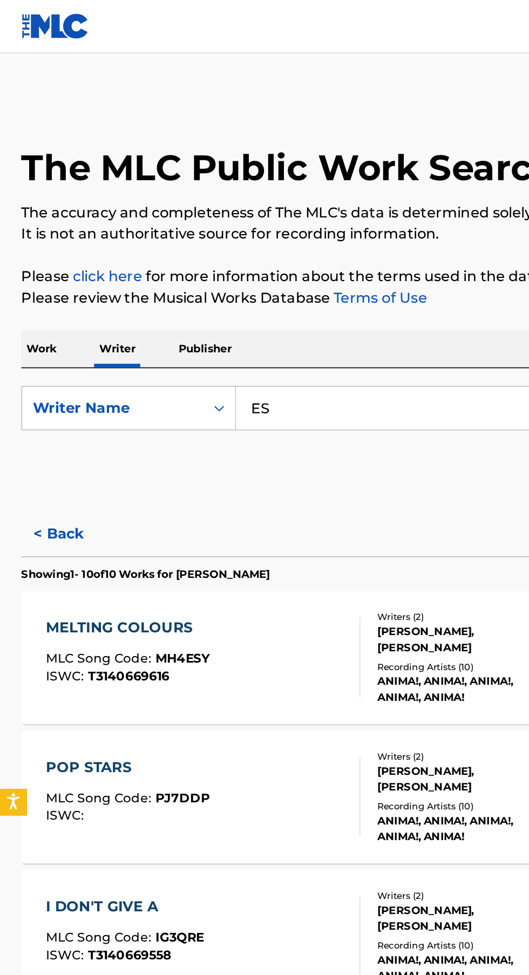
type input "E"
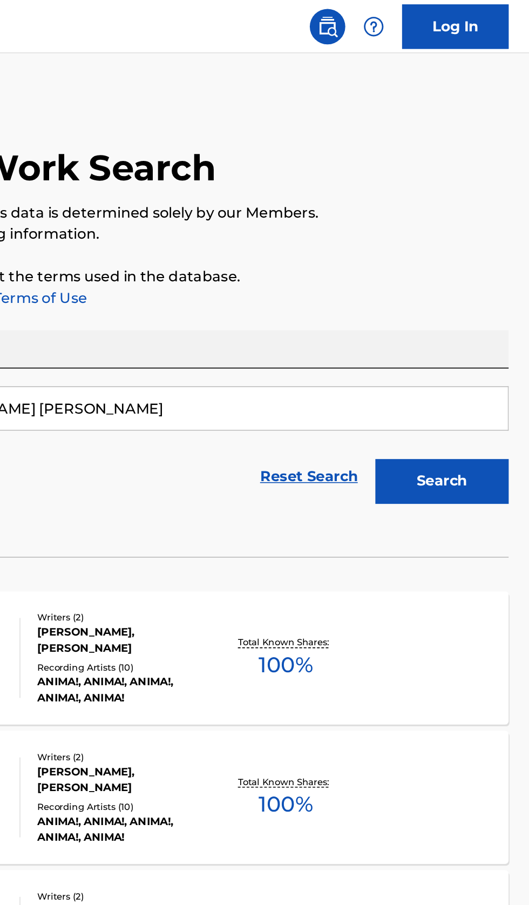
type input "VAKNI ARIELLE DESIREE"
click at [489, 287] on button "Search" at bounding box center [475, 292] width 81 height 27
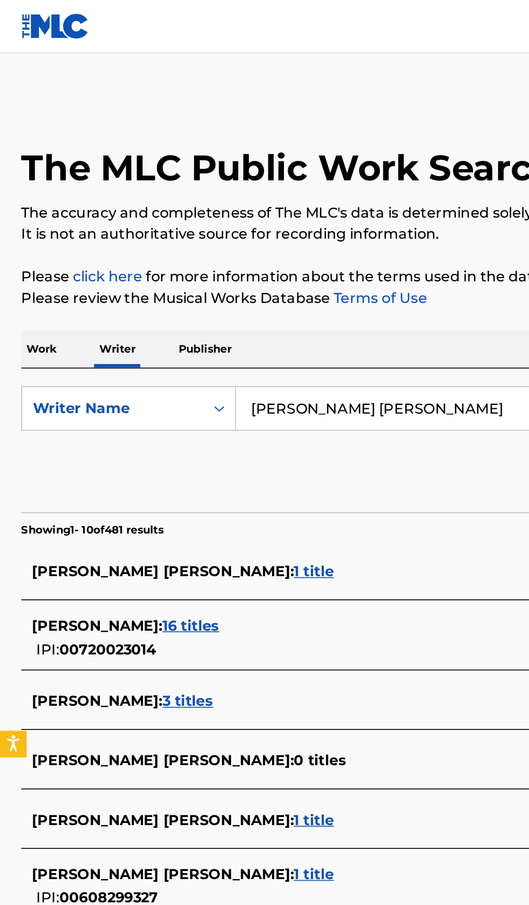
click at [213, 343] on div "ARIELLE DESIREE VAKNI : 1 title" at bounding box center [250, 347] width 462 height 13
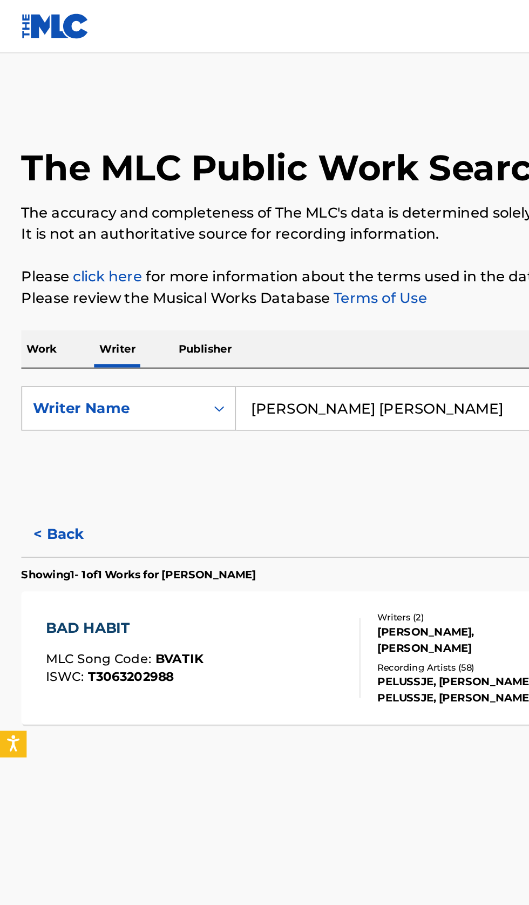
click at [50, 329] on button "< Back" at bounding box center [45, 324] width 65 height 27
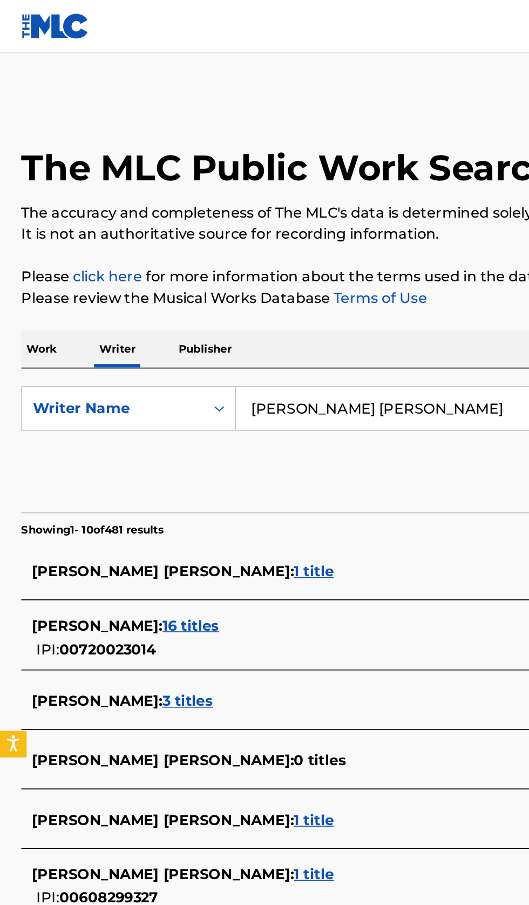
click at [37, 215] on p "Work" at bounding box center [25, 212] width 25 height 23
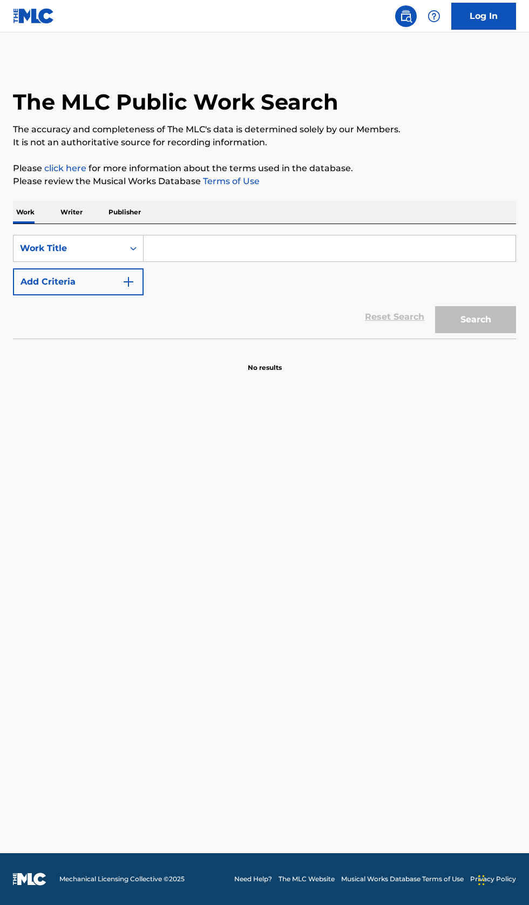
click at [204, 251] on input "Search Form" at bounding box center [330, 248] width 372 height 26
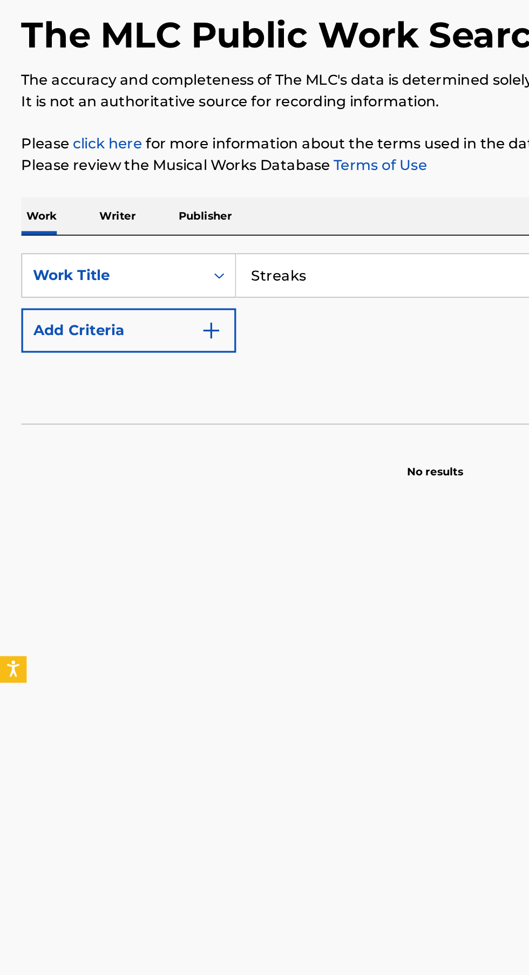
type input "Streaks"
click at [140, 297] on div "Reset Search Search" at bounding box center [264, 316] width 503 height 43
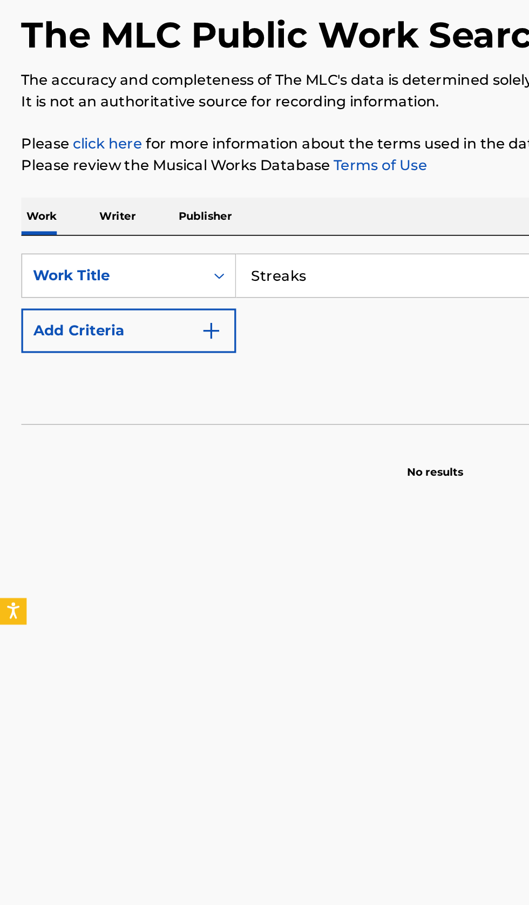
click at [198, 290] on div "SearchWithCriteria794eee2e-fc06-4f90-a8a8-74fbfcab05a3 Work Title Streaks Add C…" at bounding box center [264, 265] width 503 height 60
click at [134, 283] on img "Search Form" at bounding box center [128, 281] width 13 height 13
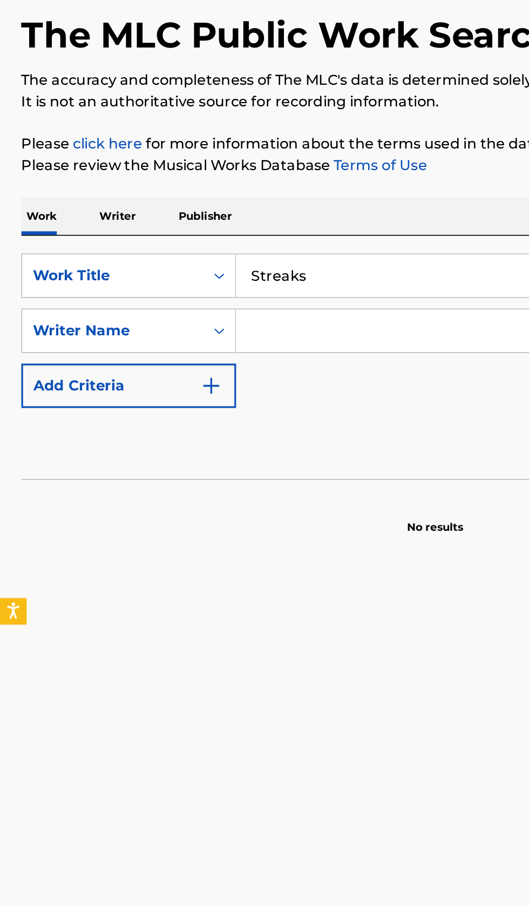
click at [188, 284] on input "Search Form" at bounding box center [320, 282] width 352 height 26
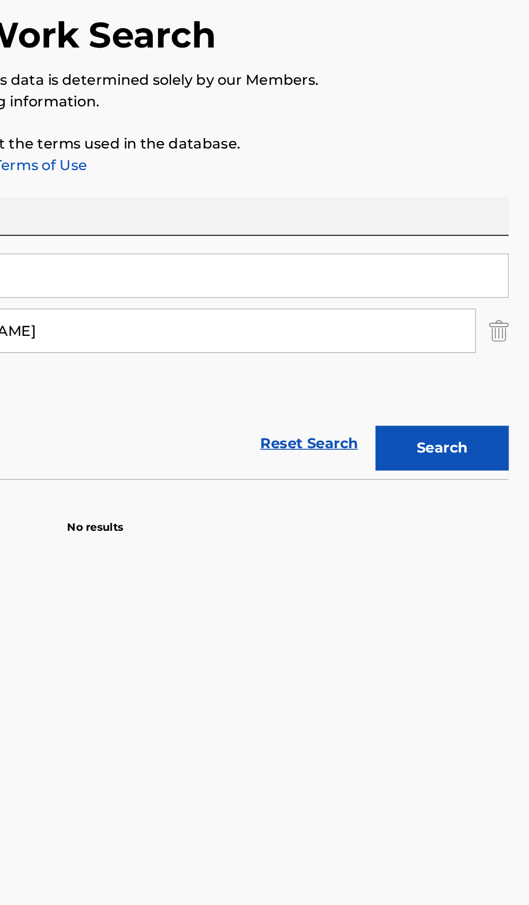
type input "[PERSON_NAME]"
click at [493, 352] on button "Search" at bounding box center [475, 352] width 81 height 27
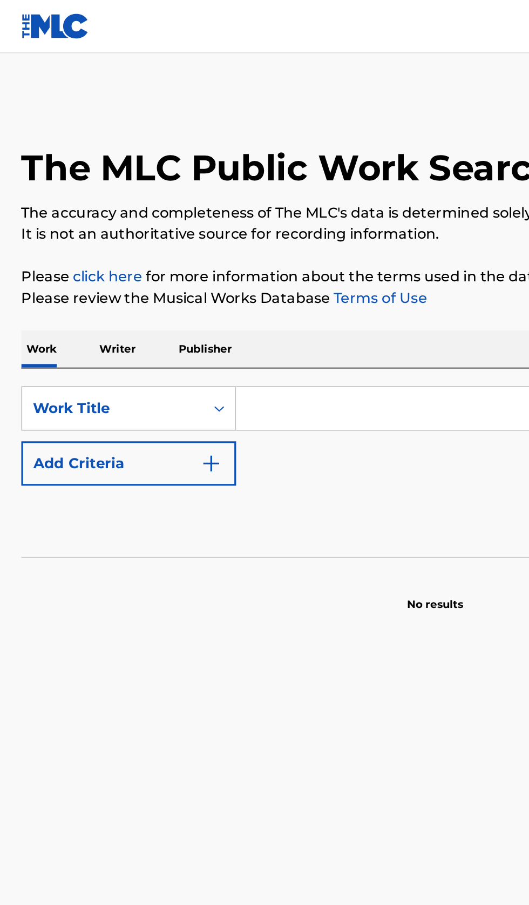
click at [213, 259] on input "Search Form" at bounding box center [330, 248] width 372 height 26
click at [81, 209] on p "Writer" at bounding box center [71, 212] width 29 height 23
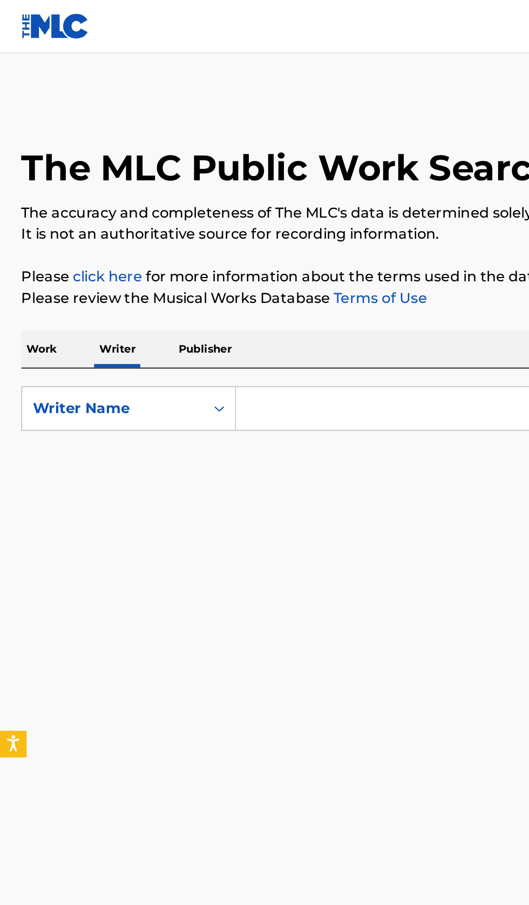
click at [223, 246] on input "Search Form" at bounding box center [330, 248] width 372 height 26
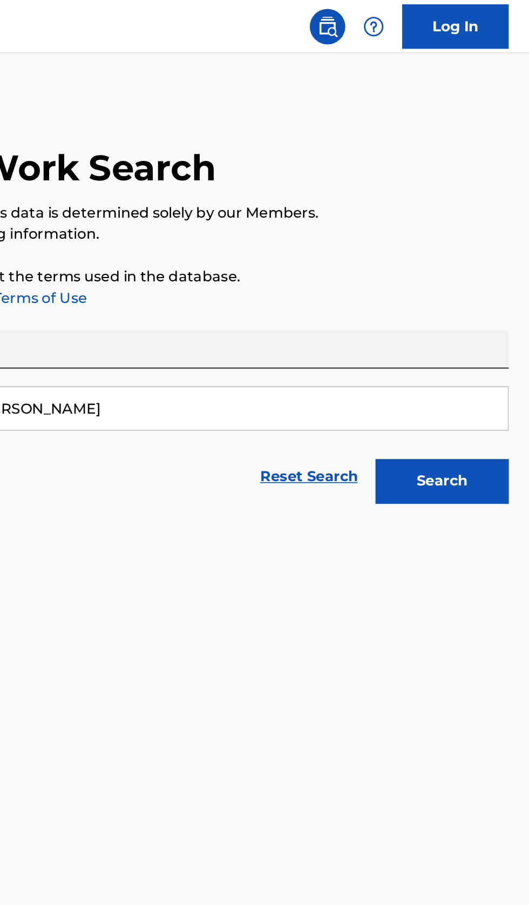
type input "Autumn Raine Johnston"
click at [488, 296] on button "Search" at bounding box center [475, 292] width 81 height 27
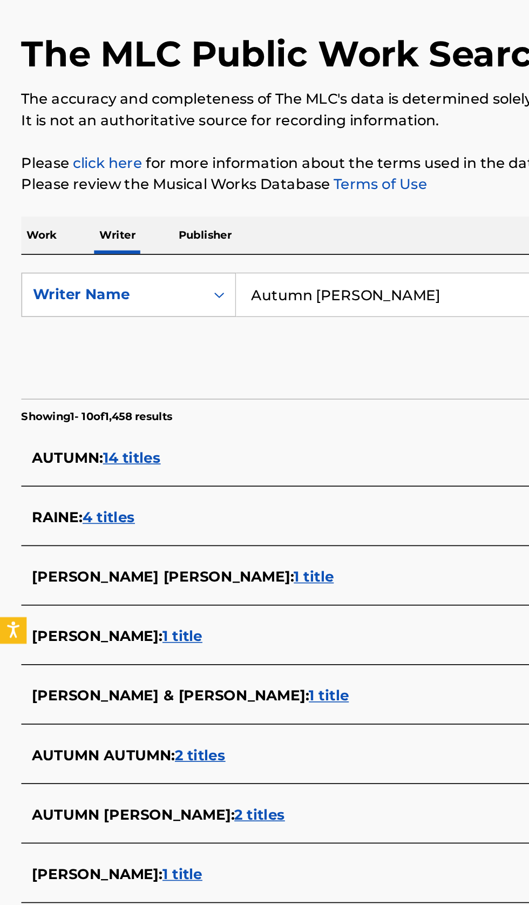
click at [240, 561] on div "AUTUMN RAINE JOHNSTON : 2 titles" at bounding box center [250, 564] width 462 height 13
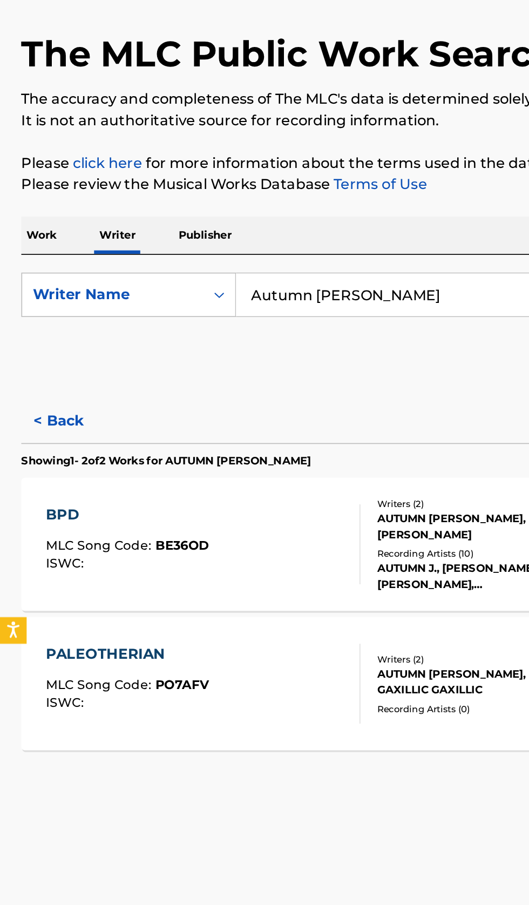
click at [50, 329] on button "< Back" at bounding box center [45, 324] width 65 height 27
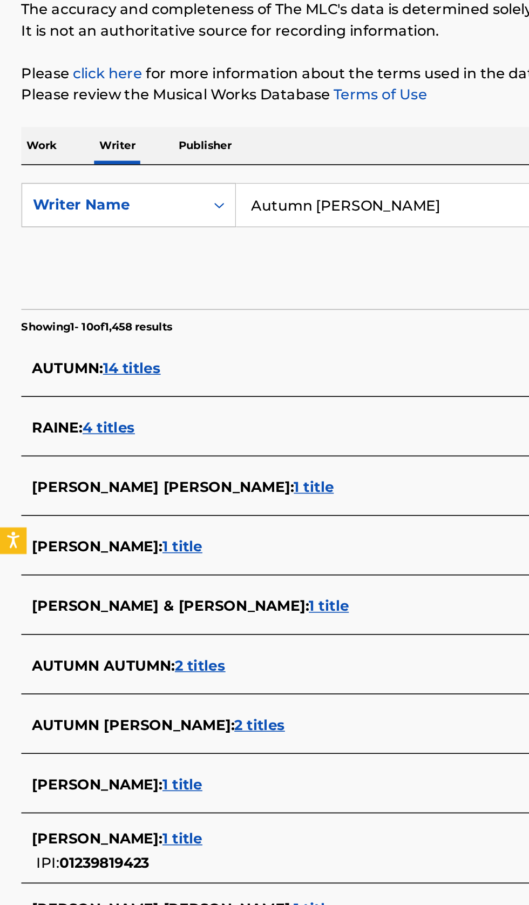
click at [199, 597] on div "AUTUMN JOHNSTON : 1 title" at bounding box center [250, 600] width 462 height 13
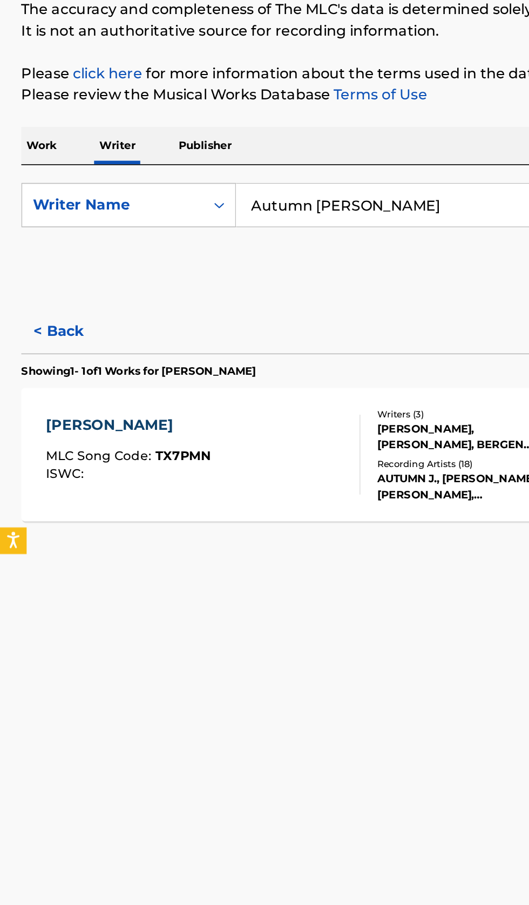
click at [50, 315] on button "< Back" at bounding box center [45, 324] width 65 height 27
